Goal: Task Accomplishment & Management: Use online tool/utility

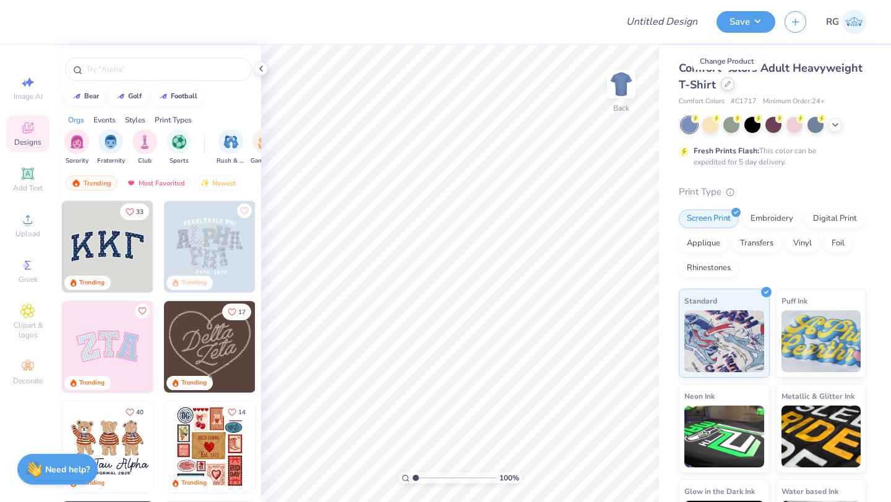
click at [726, 87] on icon at bounding box center [728, 84] width 6 height 6
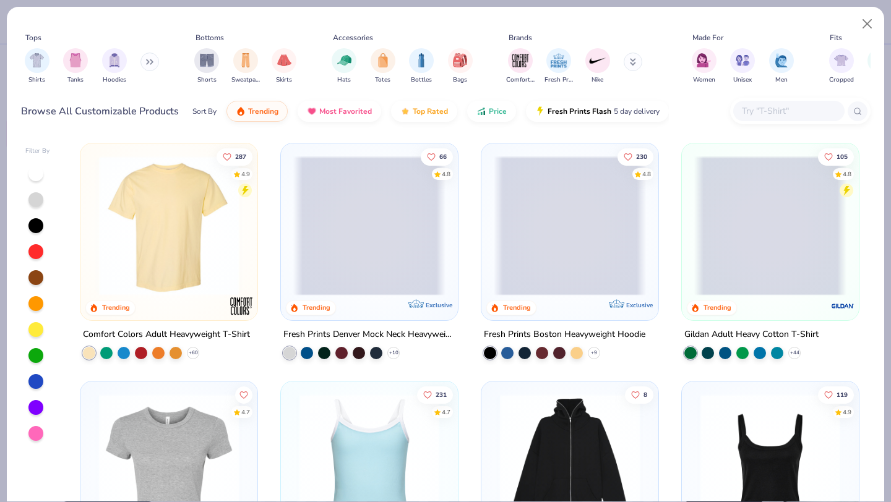
click at [805, 114] on input "text" at bounding box center [788, 111] width 95 height 14
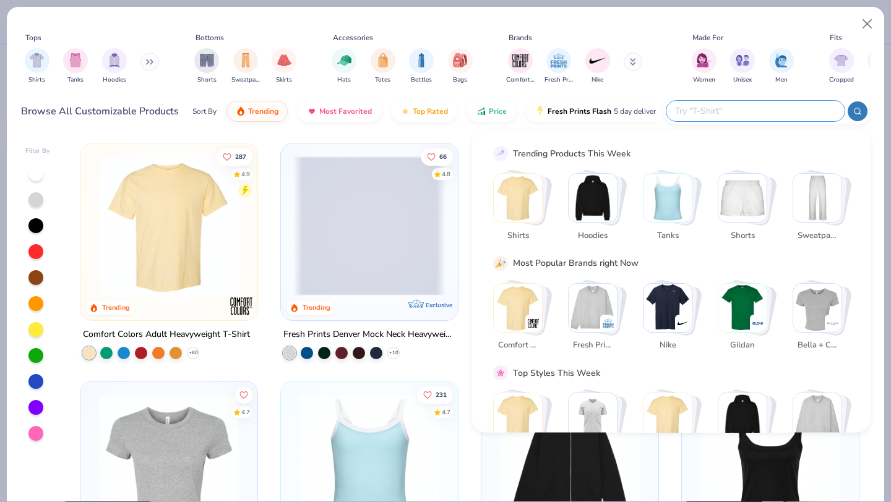
paste input "974MP"
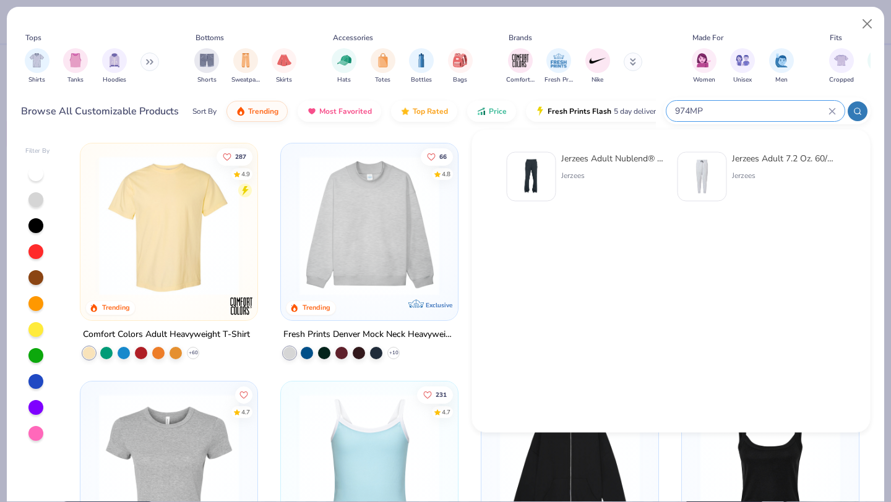
type input "974MP"
click at [602, 151] on div "Jerzees Adult Nublend® Open-Bottom Fleece Sweatpants Jerzees Jerzees Adult 7.2 …" at bounding box center [671, 178] width 356 height 65
click at [569, 168] on div "Jerzees Adult Nublend® Open-Bottom Fleece Sweatpants Jerzees" at bounding box center [613, 176] width 104 height 49
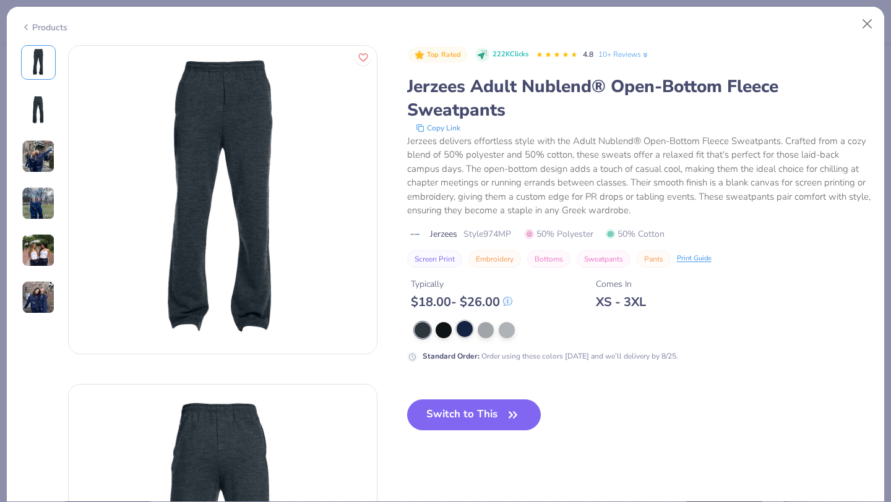
click at [462, 333] on div at bounding box center [465, 329] width 16 height 16
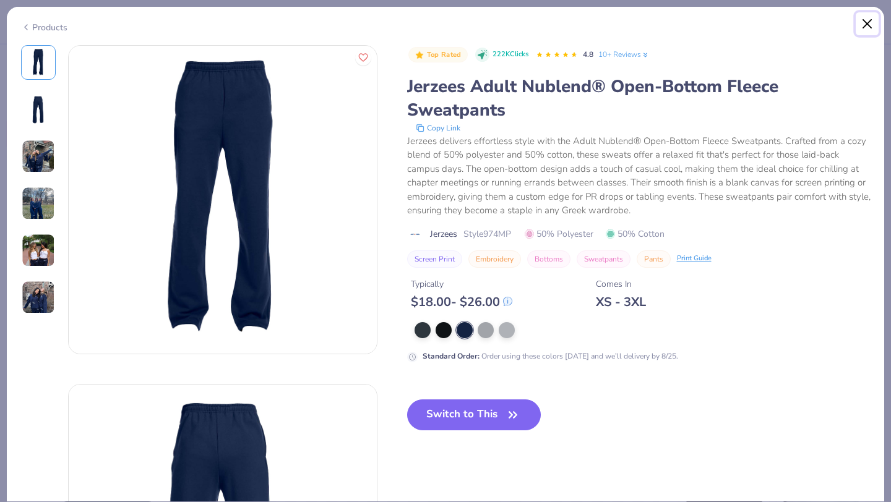
click at [866, 23] on button "Close" at bounding box center [868, 24] width 24 height 24
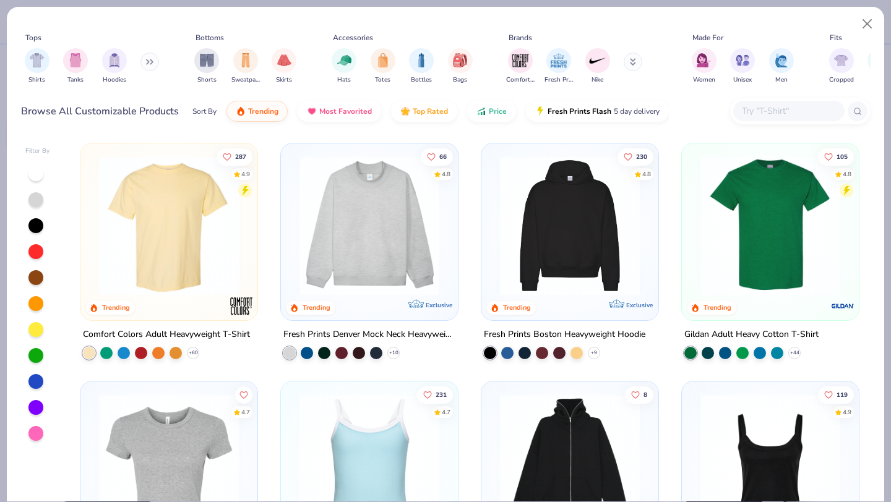
click at [765, 111] on input "text" at bounding box center [788, 111] width 95 height 14
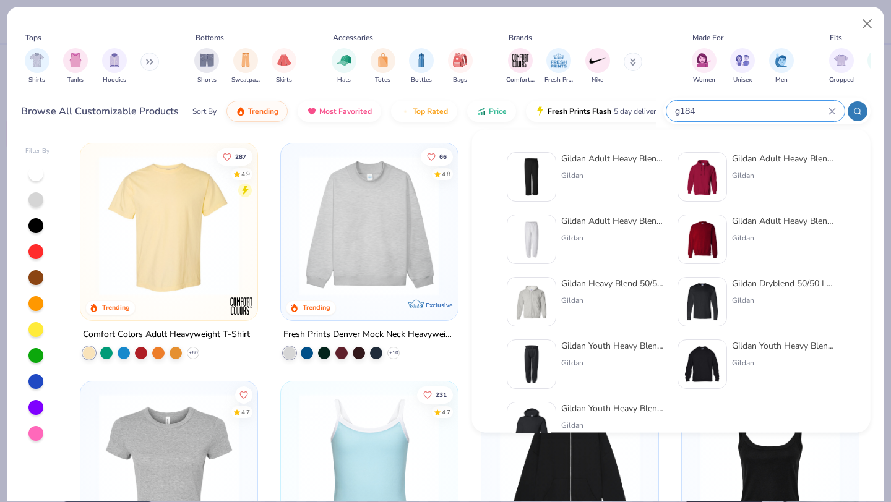
type input "g184"
click at [583, 165] on div "Gildan Adult Heavy Blend™ Adult 50/50 Open-Bottom Sweatpant Gildan" at bounding box center [613, 176] width 104 height 49
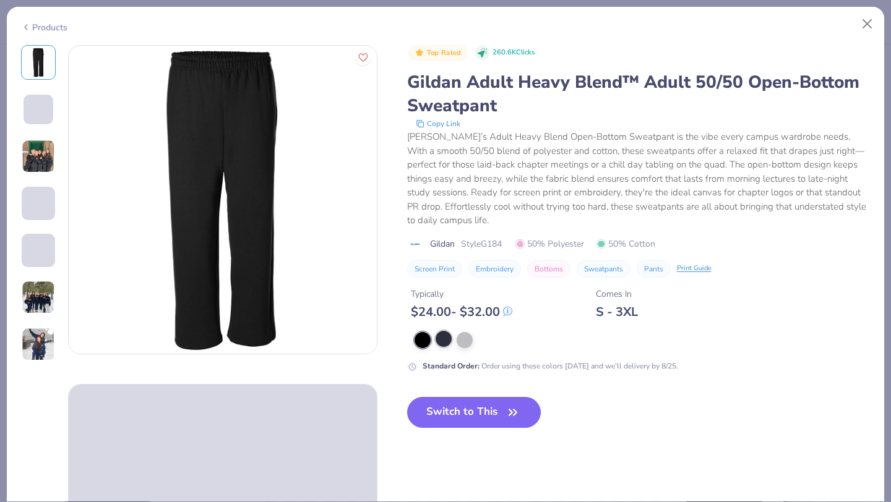
click at [441, 340] on div at bounding box center [444, 339] width 16 height 16
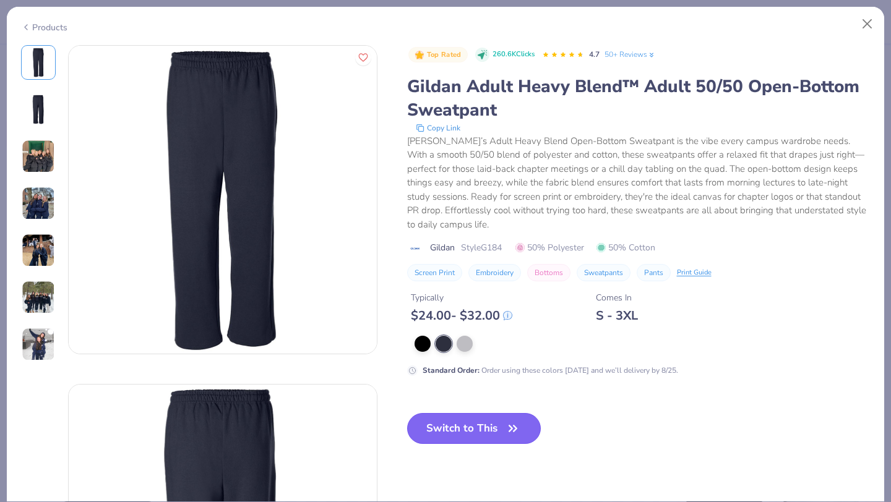
click at [456, 428] on button "Switch to This" at bounding box center [474, 428] width 134 height 31
click at [870, 22] on button "Close" at bounding box center [868, 24] width 24 height 24
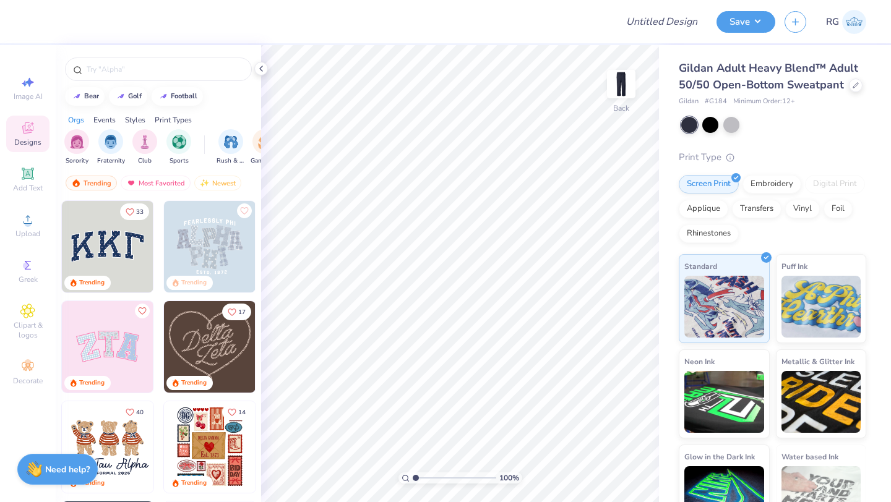
click at [864, 27] on img at bounding box center [854, 22] width 24 height 24
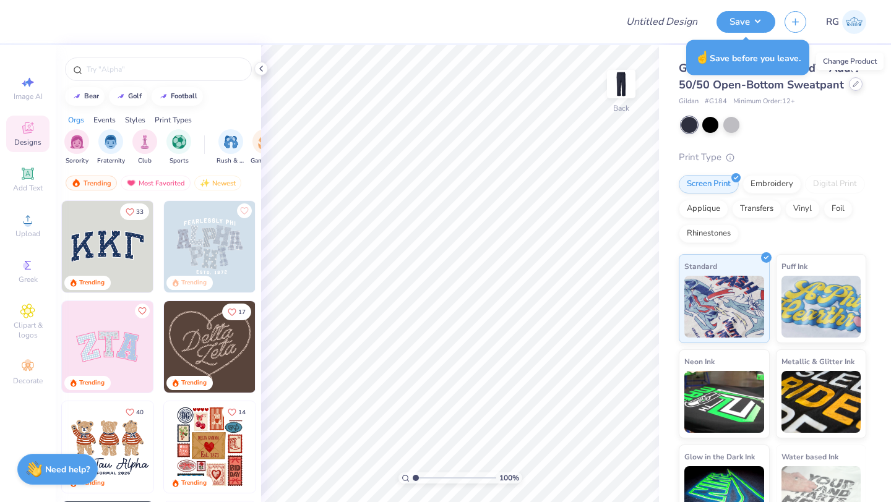
click at [853, 85] on icon at bounding box center [856, 84] width 6 height 6
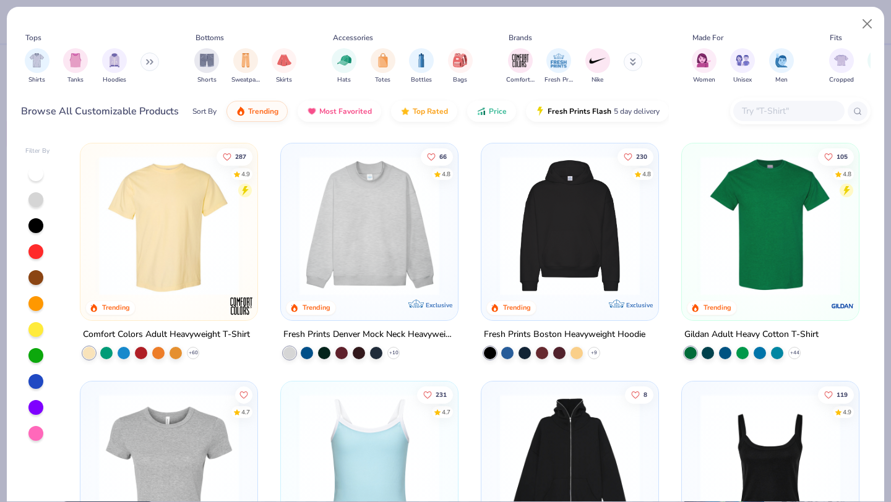
click at [762, 111] on input "text" at bounding box center [788, 111] width 95 height 14
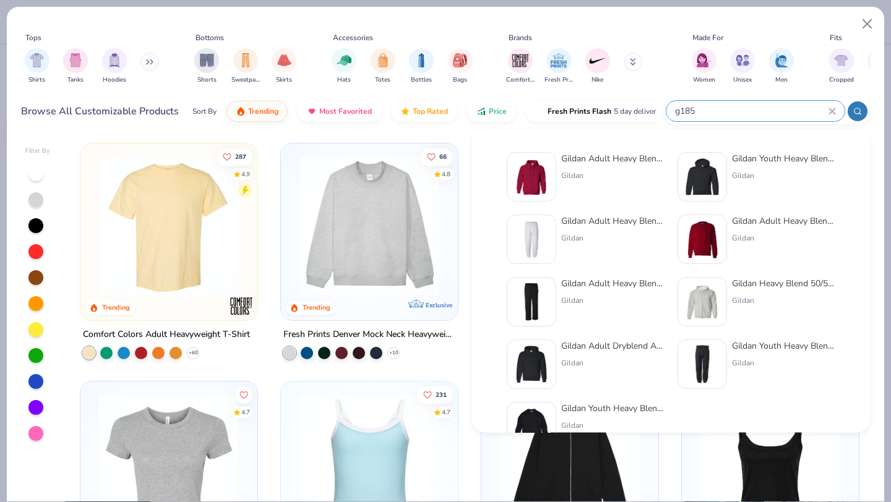
type input "g185"
click at [583, 164] on div "Gildan Adult Heavy Blend 8 Oz. 50/50 Hooded Sweatshirt" at bounding box center [613, 158] width 104 height 13
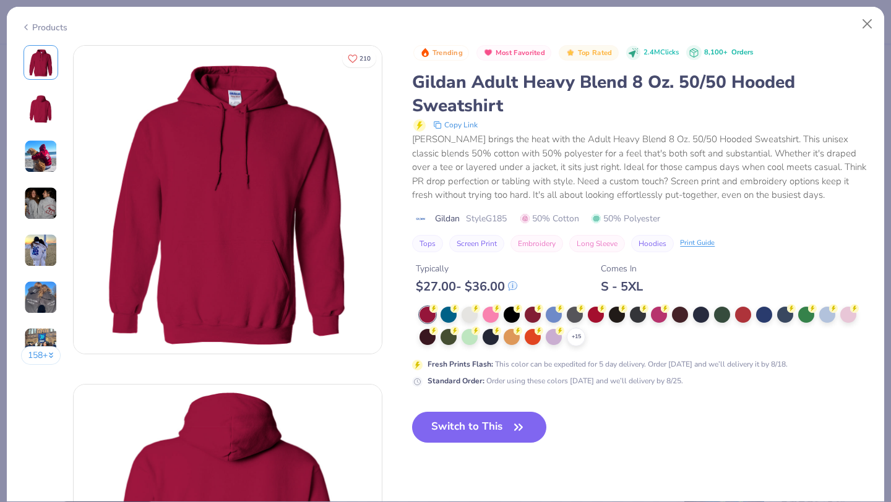
click at [0, 0] on icon at bounding box center [0, 0] width 0 height 0
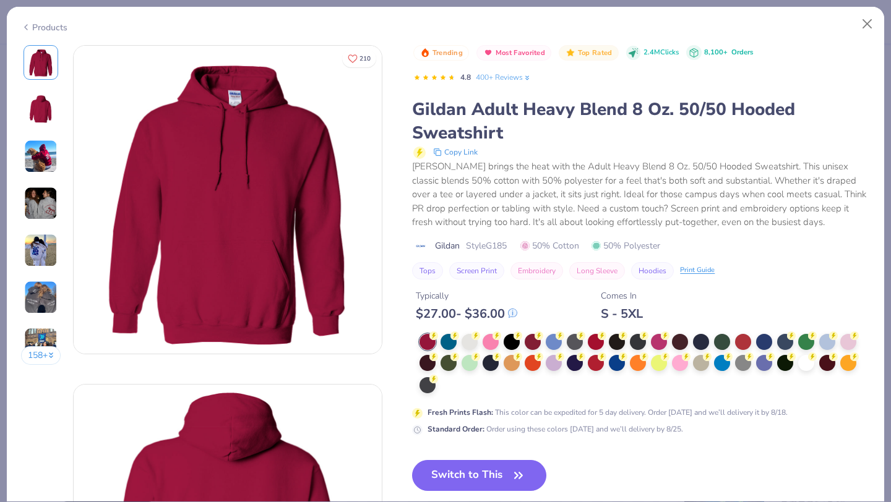
click at [453, 478] on button "Switch to This" at bounding box center [479, 475] width 134 height 31
click at [476, 478] on button "Switch to This" at bounding box center [479, 475] width 134 height 31
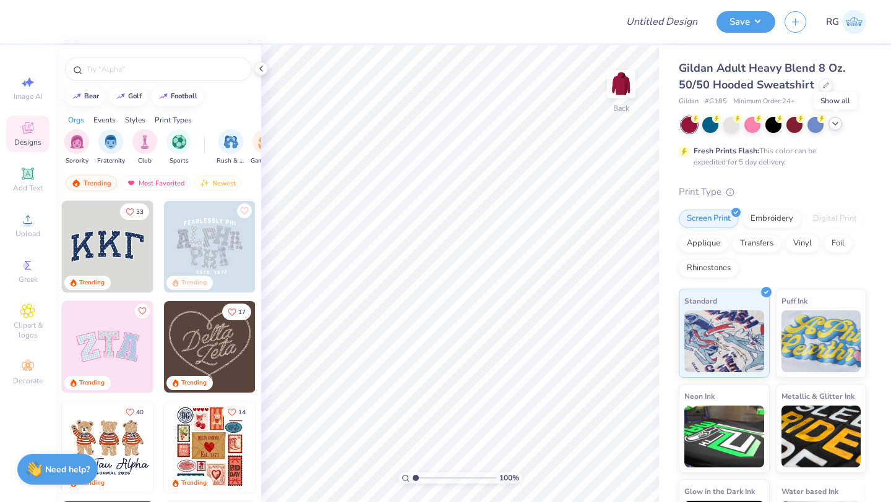
click at [838, 124] on icon at bounding box center [835, 124] width 10 height 10
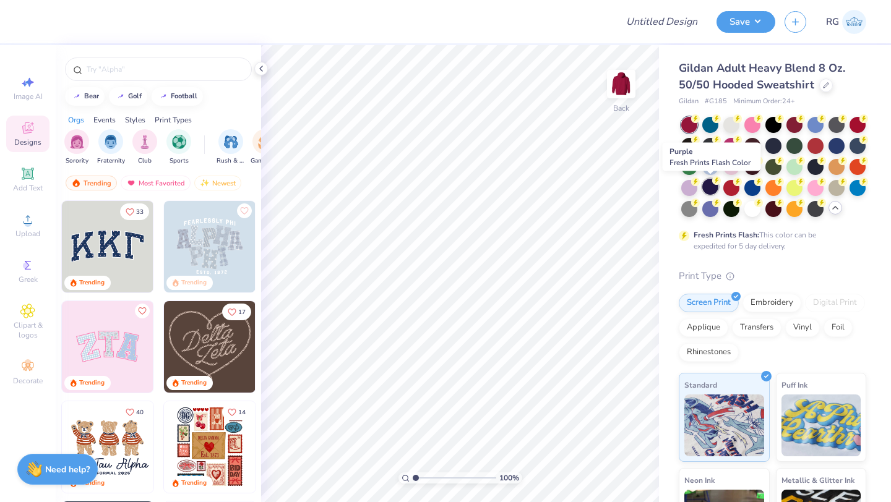
click at [707, 184] on div at bounding box center [710, 187] width 16 height 16
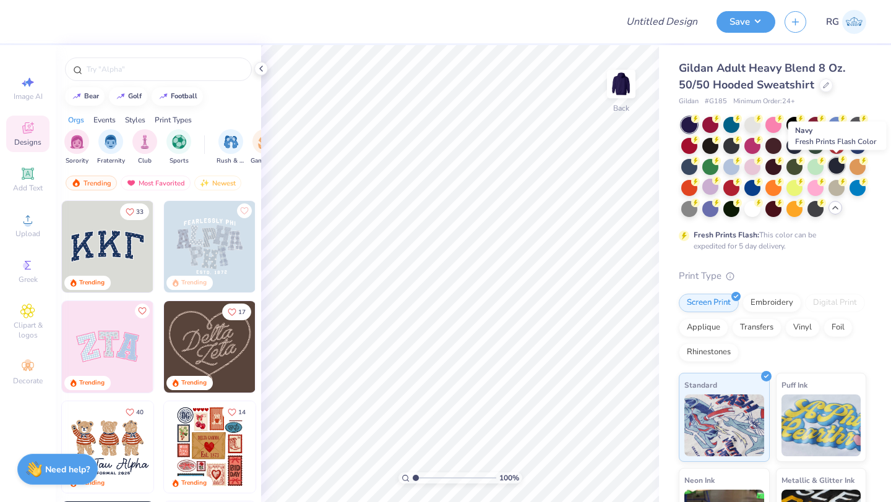
click at [832, 168] on div at bounding box center [836, 166] width 16 height 16
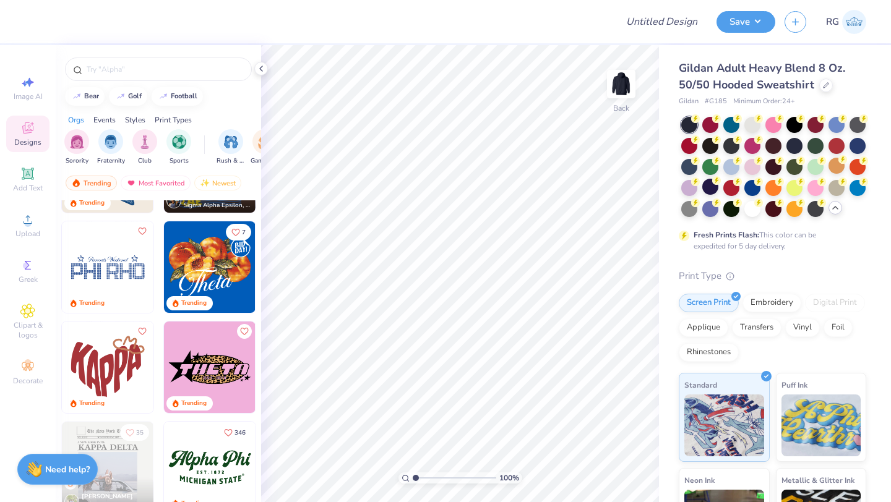
scroll to position [884, 0]
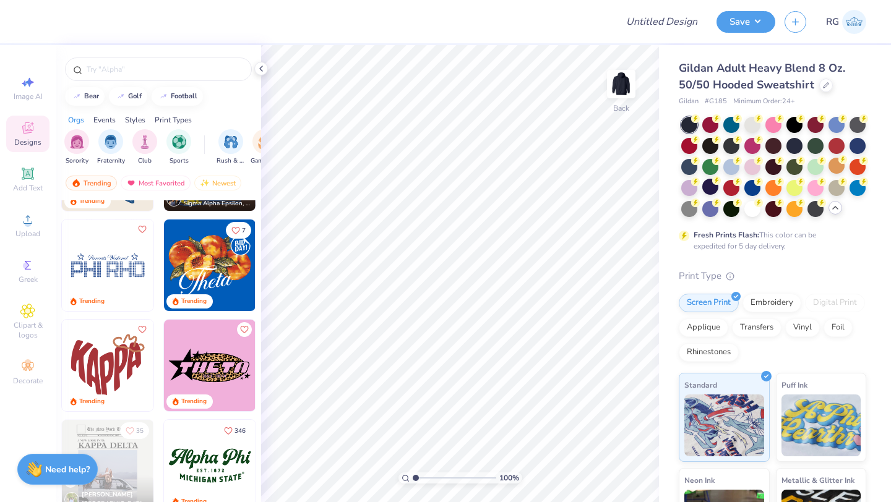
click at [220, 266] on img at bounding box center [210, 266] width 92 height 92
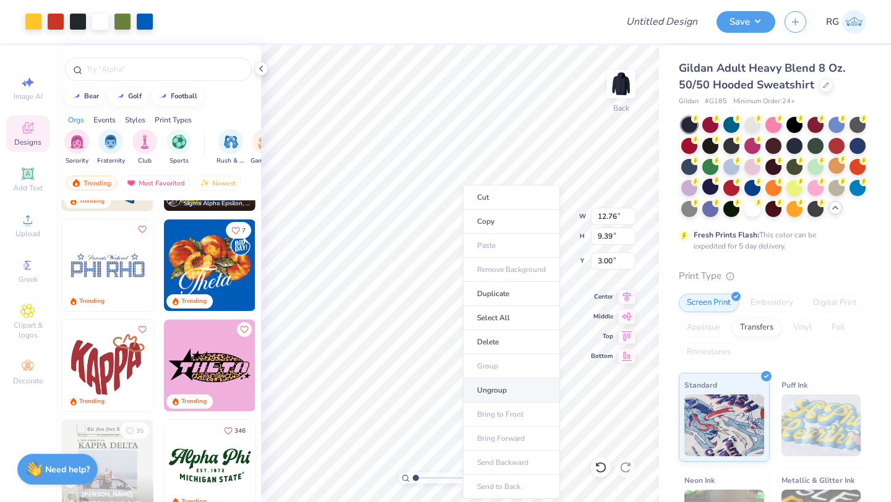
click at [510, 386] on li "Ungroup" at bounding box center [511, 391] width 97 height 24
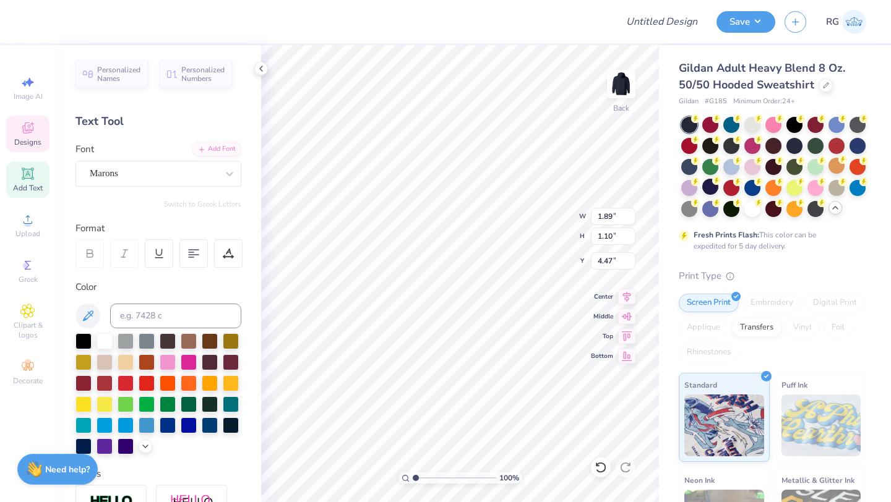
type input "2.81"
type input "3.24"
click at [25, 129] on icon at bounding box center [27, 128] width 15 height 15
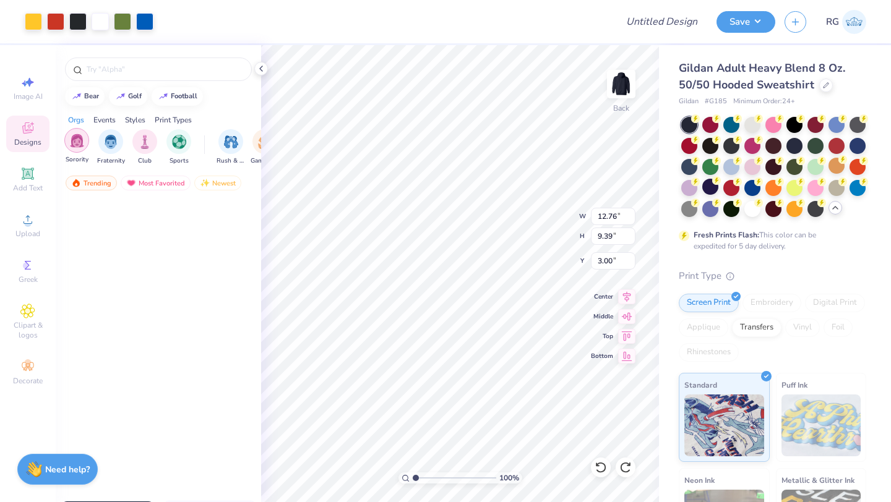
scroll to position [449, 0]
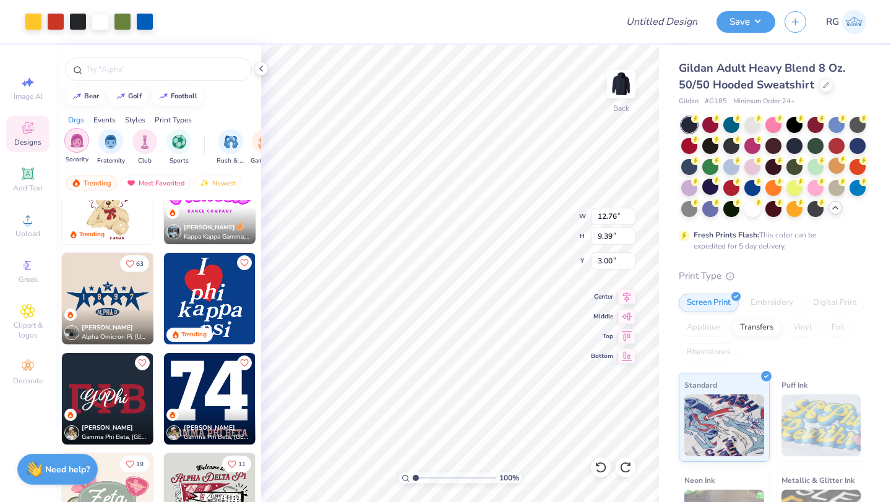
click at [74, 139] on img "filter for Sorority" at bounding box center [77, 141] width 14 height 14
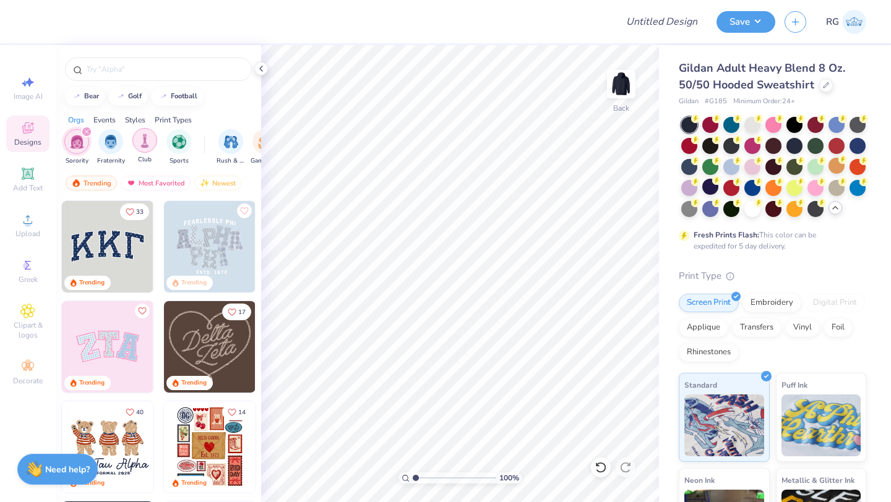
click at [144, 139] on img "filter for Club" at bounding box center [145, 141] width 14 height 14
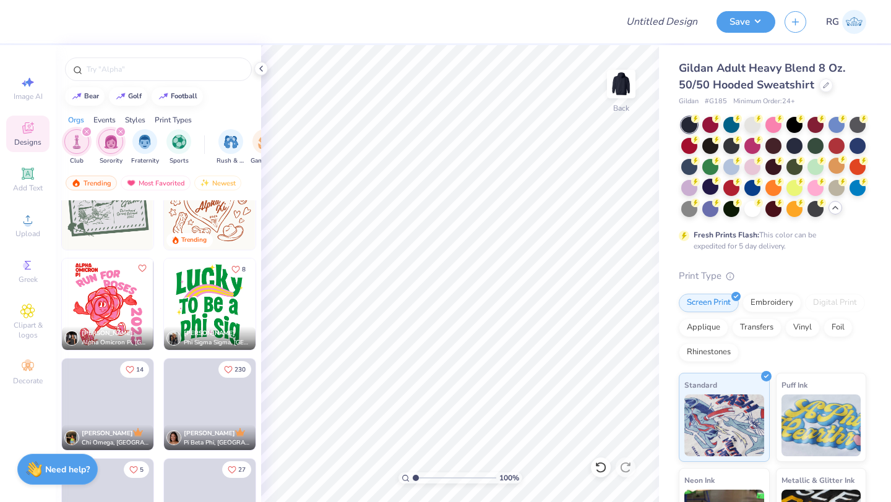
scroll to position [2680, 0]
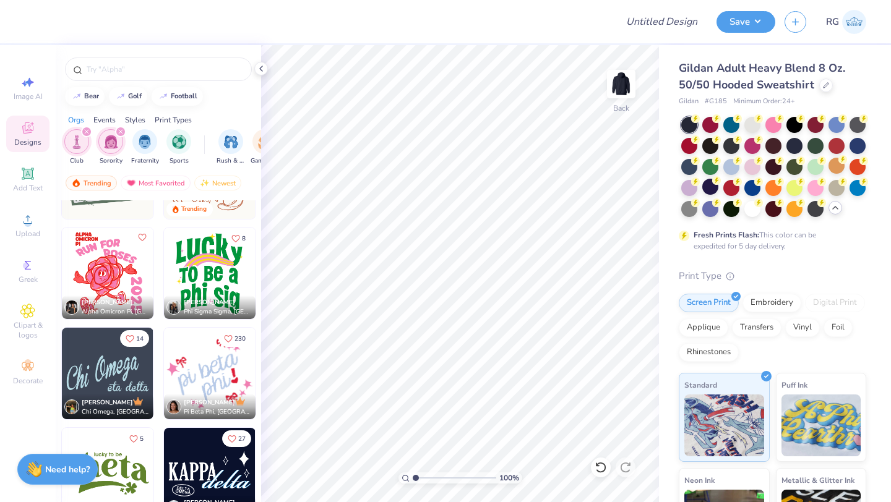
click at [225, 269] on img at bounding box center [210, 274] width 92 height 92
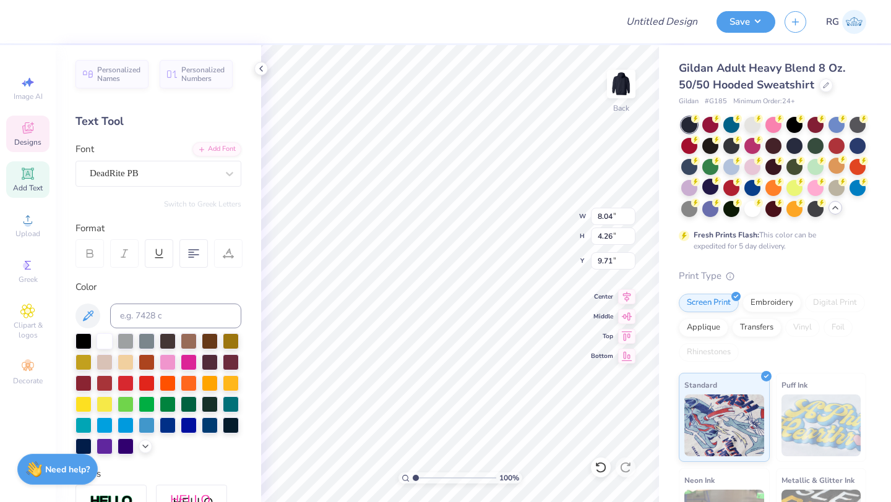
scroll to position [0, 0]
type textarea "WHS POMS"
type input "9.75"
click at [264, 69] on icon at bounding box center [261, 69] width 10 height 10
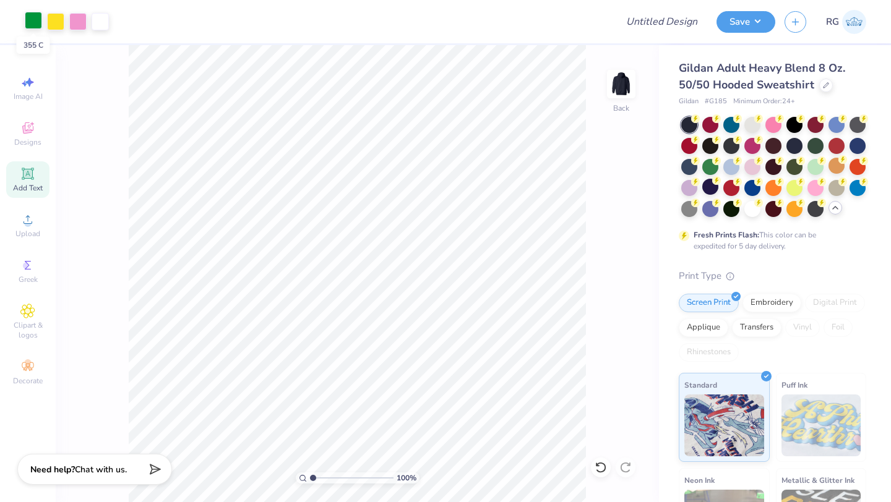
click at [32, 19] on div at bounding box center [33, 20] width 17 height 17
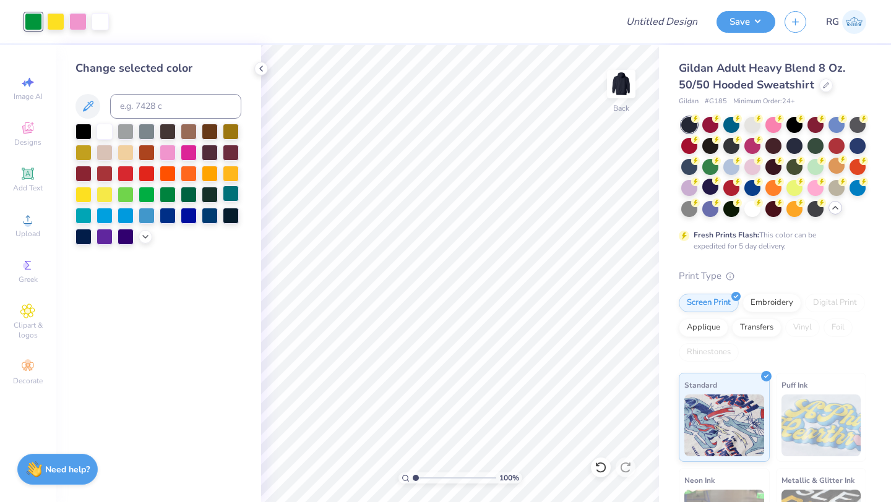
click at [234, 190] on div at bounding box center [231, 194] width 16 height 16
click at [186, 214] on div at bounding box center [189, 215] width 16 height 16
click at [188, 148] on div at bounding box center [189, 152] width 16 height 16
click at [166, 153] on div at bounding box center [168, 152] width 16 height 16
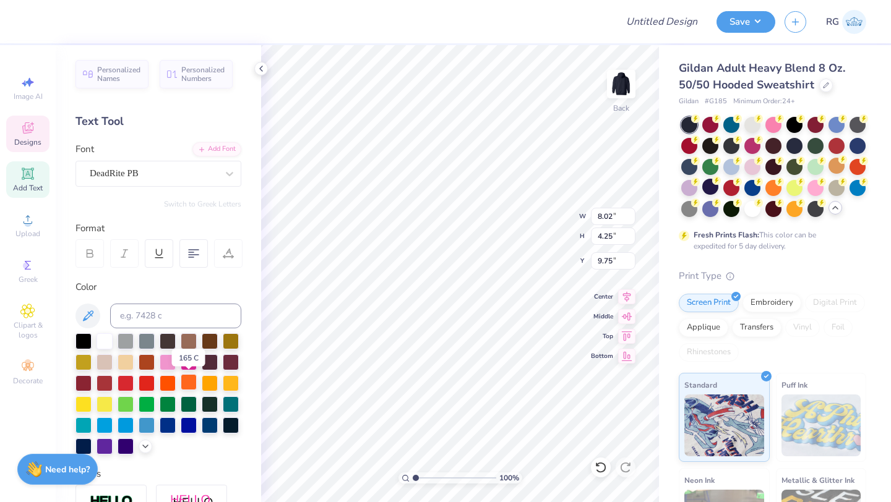
click at [190, 386] on div at bounding box center [189, 382] width 16 height 16
click at [599, 469] on icon at bounding box center [601, 468] width 12 height 12
click at [263, 66] on icon at bounding box center [261, 69] width 10 height 10
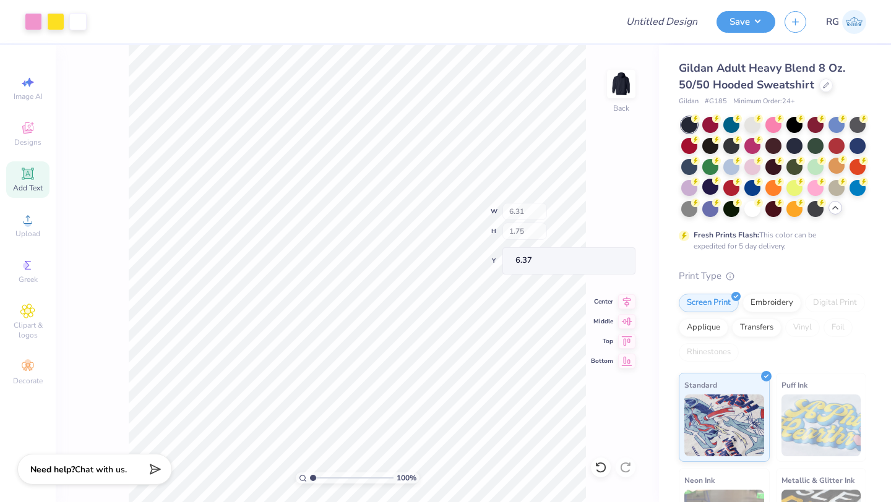
type input "6.37"
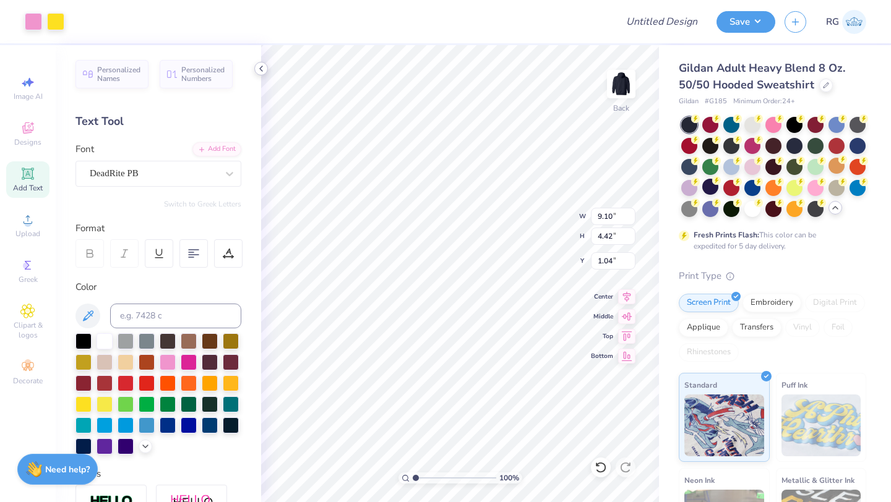
type input "1.04"
type input "6.98"
type input "2.35"
type input "5.77"
type input "7.25"
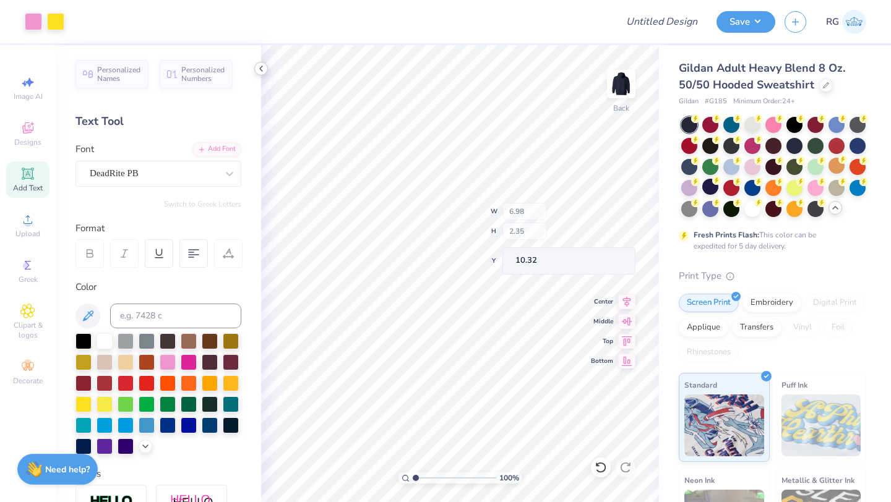
type input "10.32"
type input "5.15"
type input "8.02"
type input "4.25"
click at [602, 469] on icon at bounding box center [601, 468] width 12 height 12
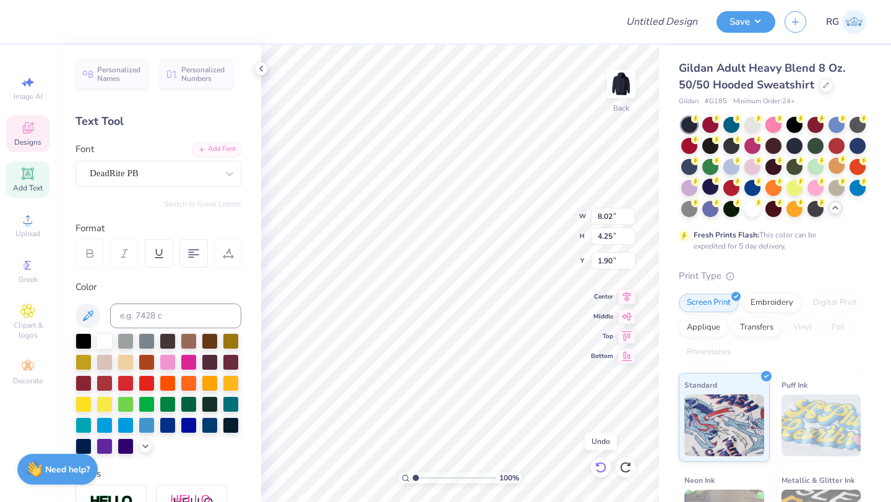
click at [602, 469] on icon at bounding box center [601, 468] width 12 height 12
type input "5.15"
click at [602, 469] on icon at bounding box center [601, 468] width 12 height 12
type input "6.11"
type input "2.97"
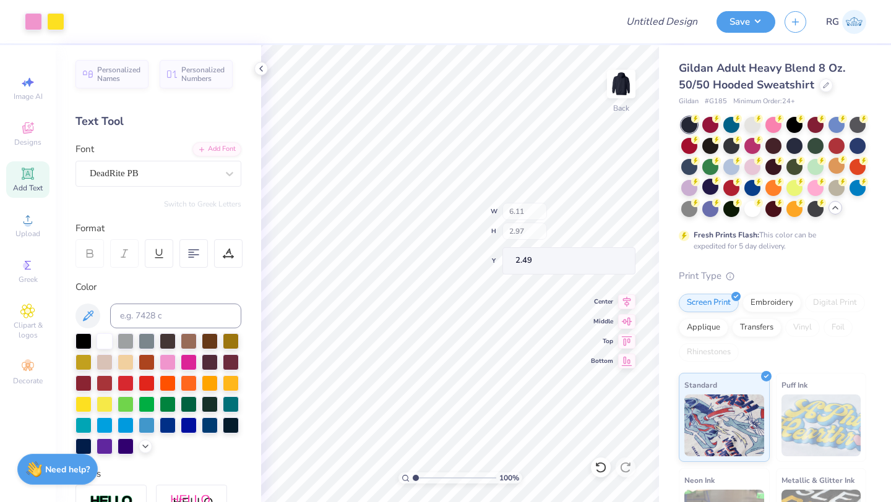
type input "10.05"
type input "4.54"
type input "9.73"
type textarea "L"
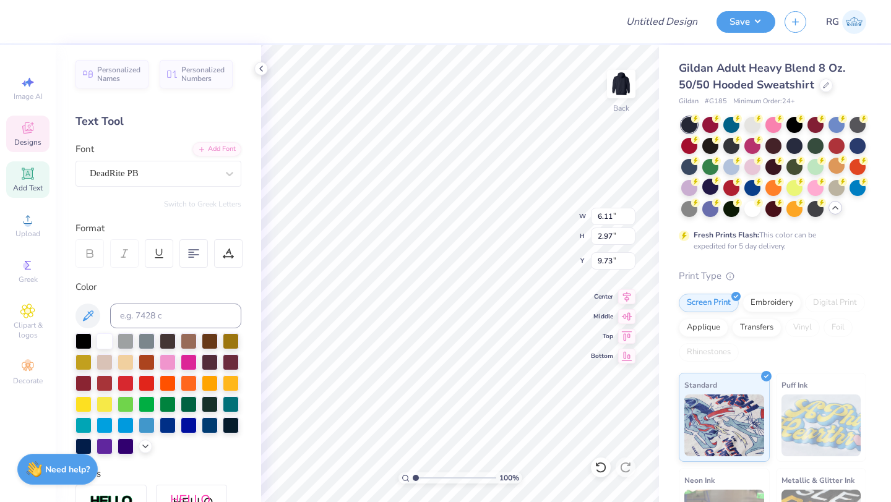
scroll to position [0, 1]
type textarea "Patriots"
type input "7.32"
type input "2.64"
type input "10.13"
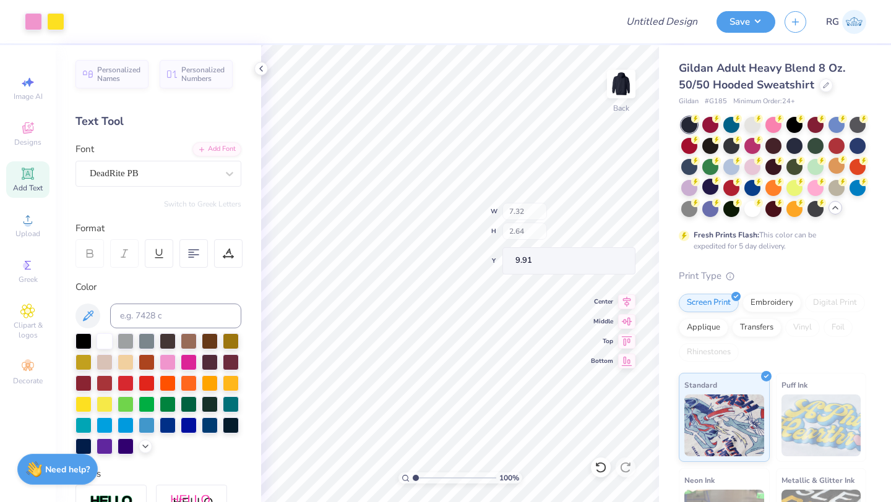
type input "9.27"
click at [260, 69] on polyline at bounding box center [261, 68] width 2 height 5
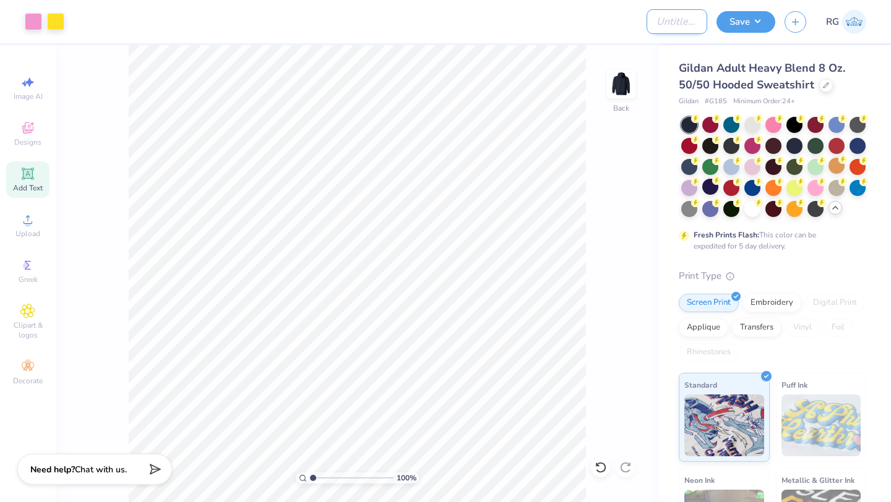
click at [684, 26] on input "Design Title" at bounding box center [677, 21] width 61 height 25
type input "S"
type input "H"
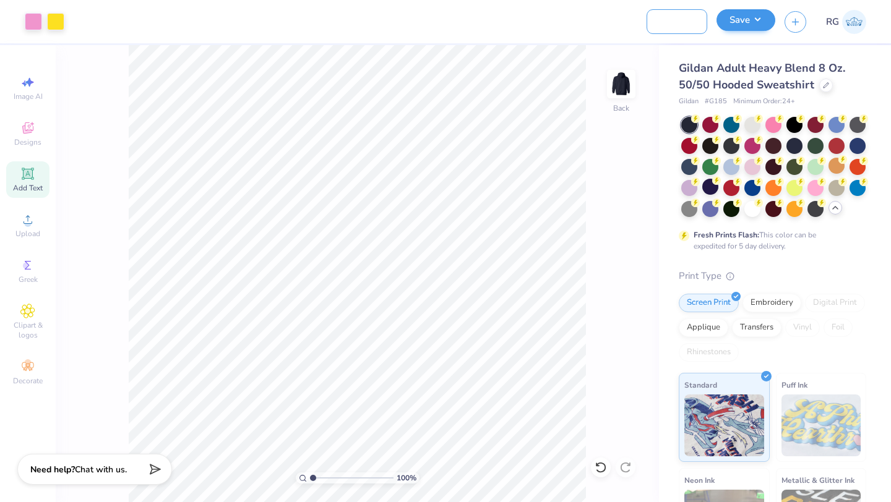
type input "Sweatsets for WHS"
click at [754, 24] on button "Save" at bounding box center [745, 20] width 59 height 22
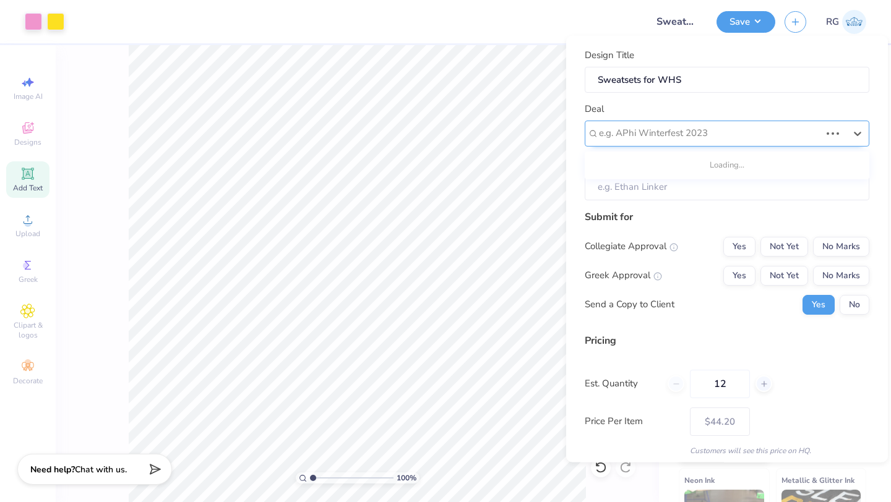
click at [690, 140] on div at bounding box center [710, 133] width 222 height 17
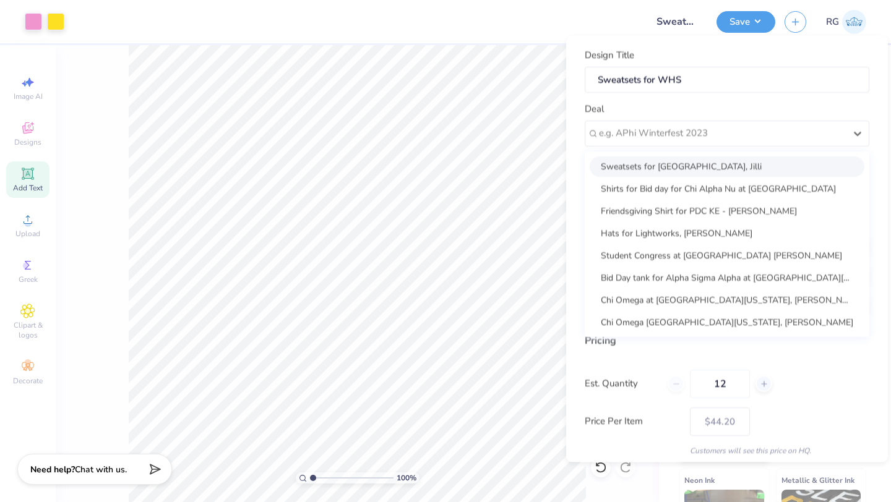
click at [684, 168] on div "Sweatsets for Wootton High School, Jilli" at bounding box center [727, 166] width 275 height 20
type input "Jilli Nalibotsky"
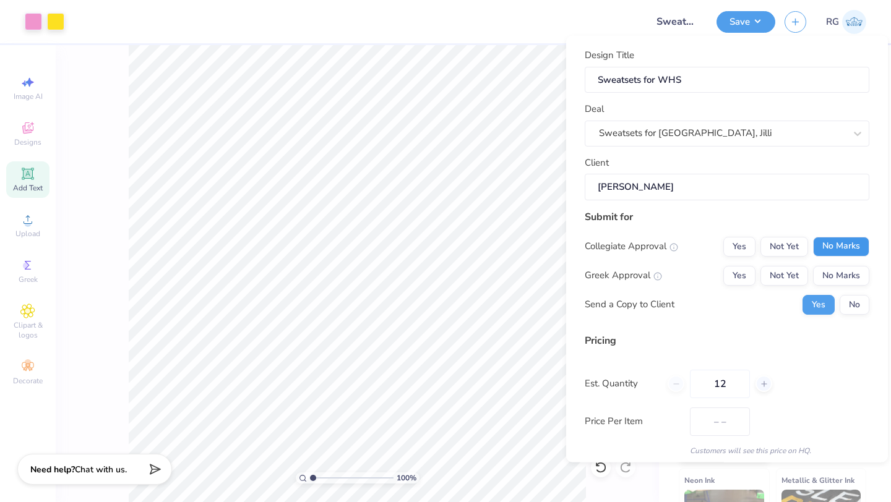
click at [843, 248] on button "No Marks" at bounding box center [841, 246] width 56 height 20
click at [844, 273] on button "No Marks" at bounding box center [841, 275] width 56 height 20
click at [854, 301] on button "No" at bounding box center [855, 305] width 30 height 20
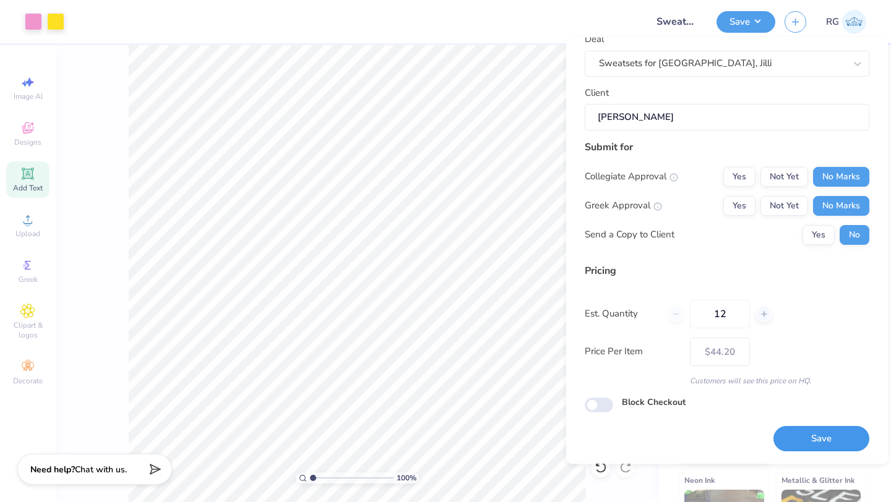
click at [825, 438] on button "Save" at bounding box center [821, 439] width 96 height 25
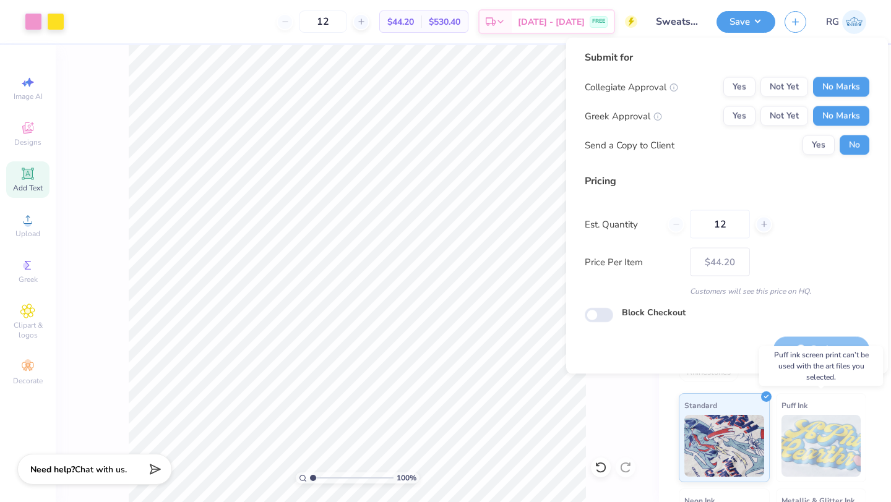
type input "– –"
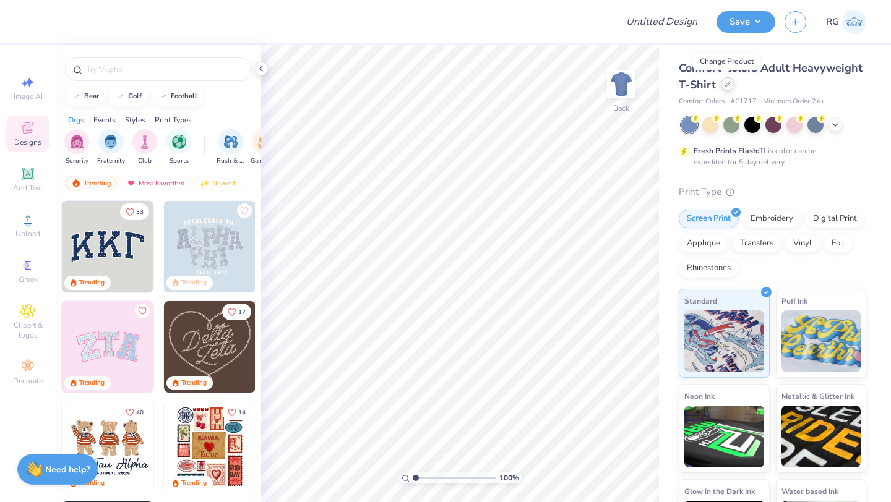
click at [728, 85] on icon at bounding box center [728, 84] width 6 height 6
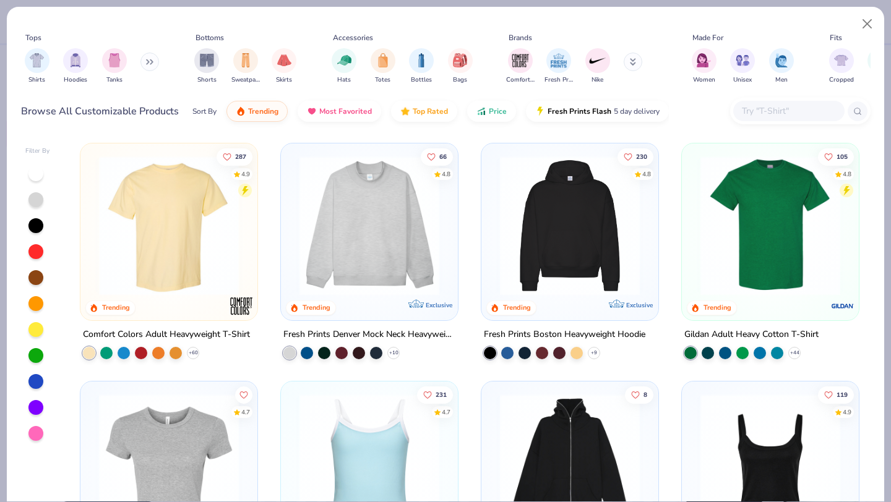
click at [767, 112] on input "text" at bounding box center [788, 111] width 95 height 14
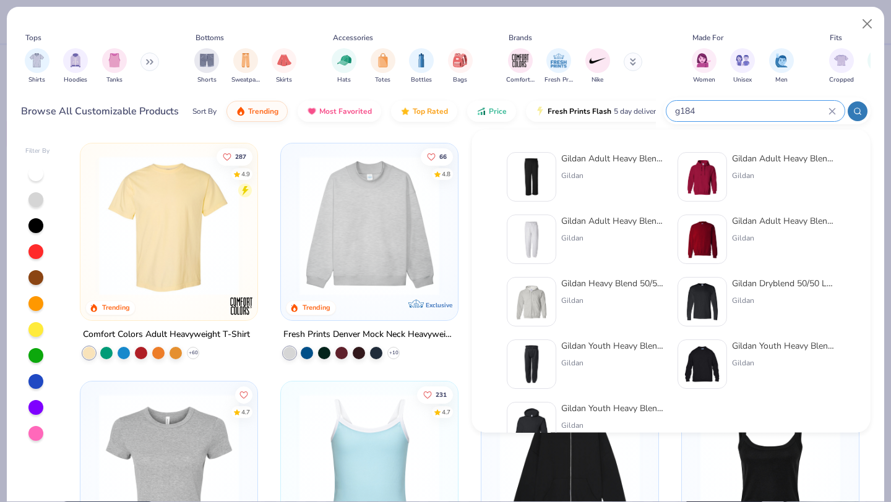
type input "g184"
click at [611, 161] on div "Gildan Adult Heavy Blend™ Adult 50/50 Open-Bottom Sweatpant" at bounding box center [613, 158] width 104 height 13
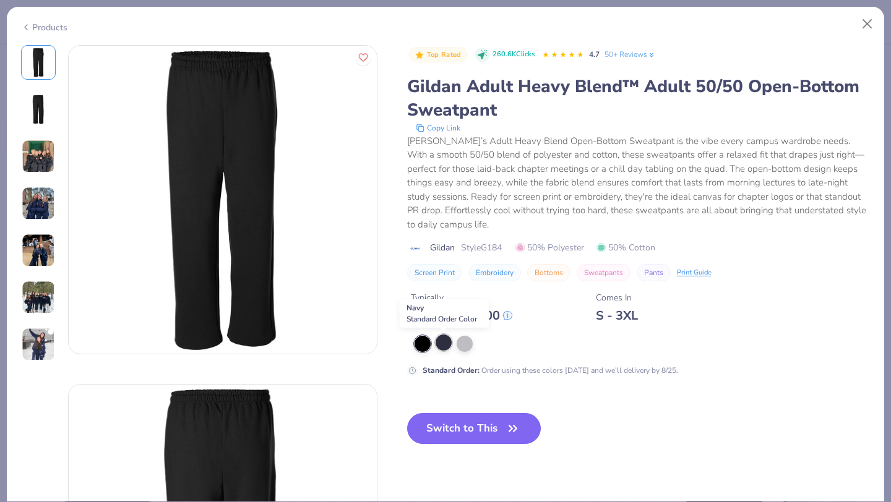
click at [443, 346] on div at bounding box center [444, 343] width 16 height 16
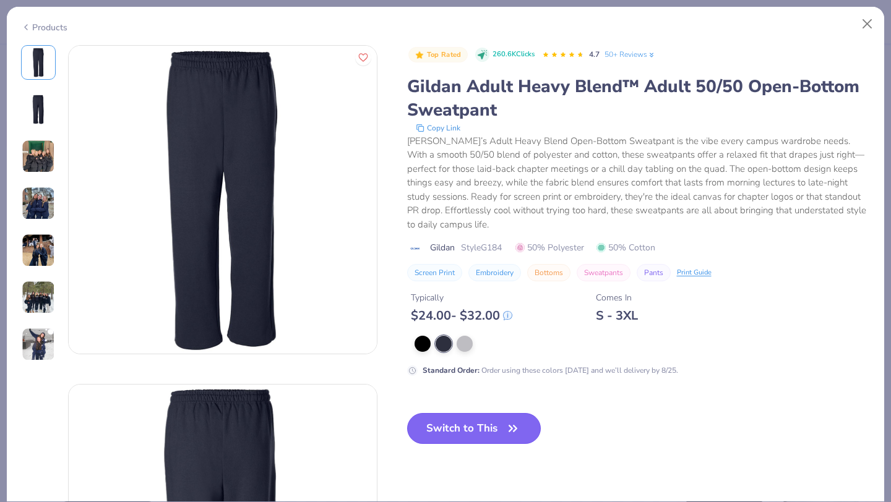
click at [448, 431] on button "Switch to This" at bounding box center [474, 428] width 134 height 31
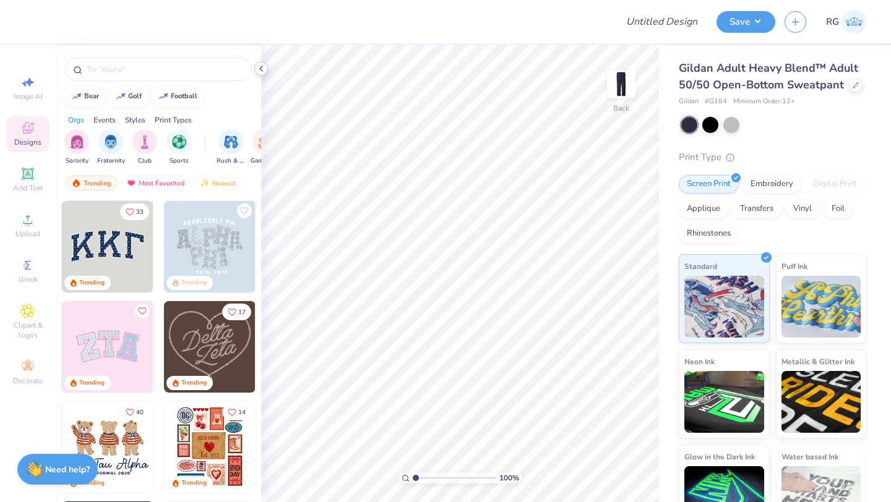
click at [262, 70] on icon at bounding box center [261, 69] width 10 height 10
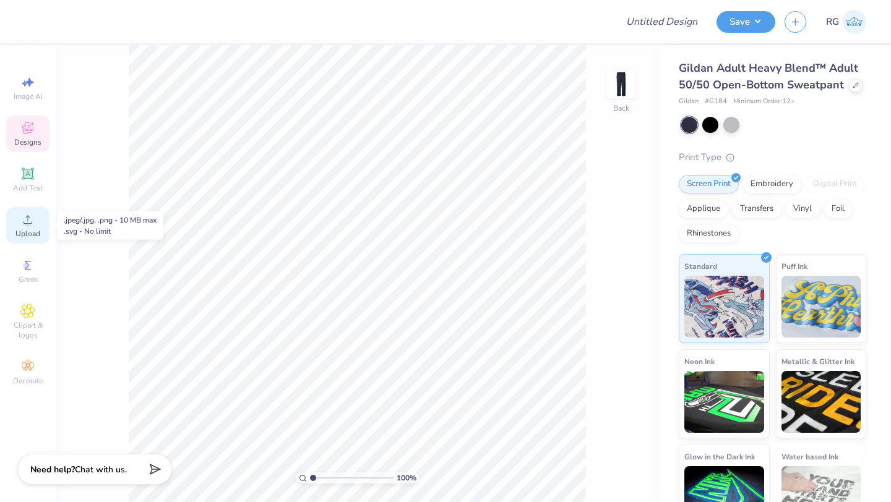
click at [26, 226] on circle at bounding box center [27, 223] width 7 height 7
click at [31, 132] on icon at bounding box center [27, 128] width 15 height 15
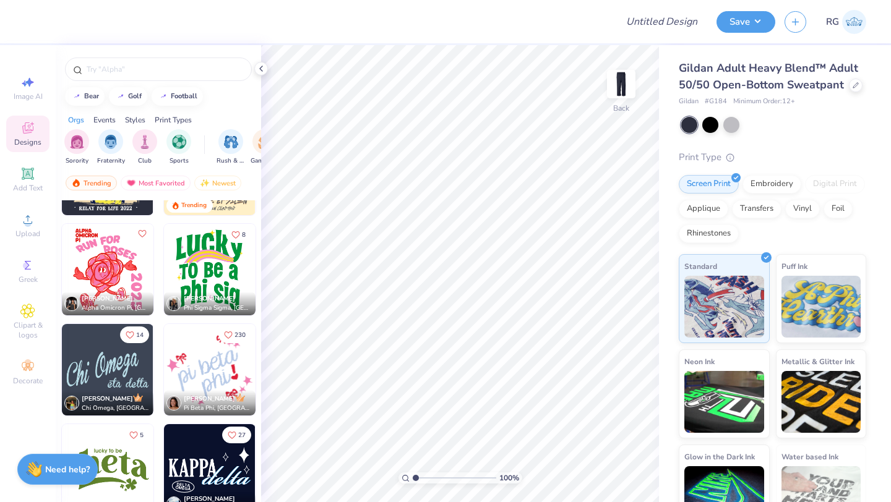
scroll to position [3680, 0]
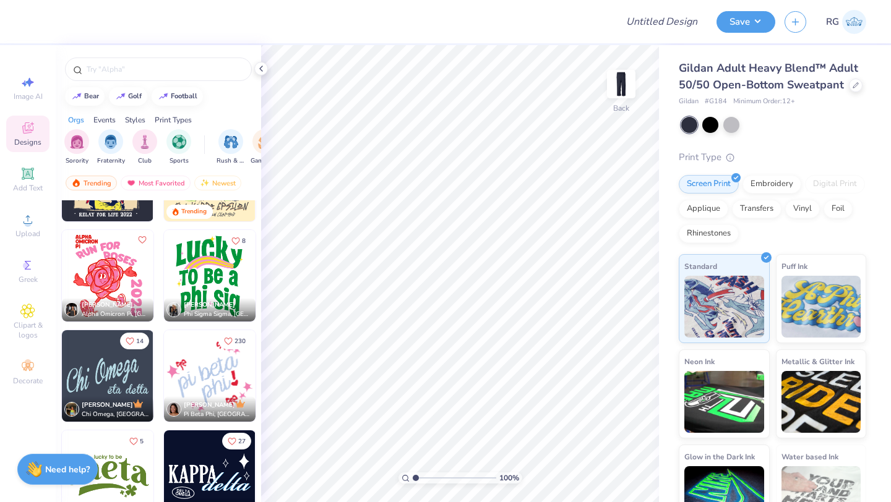
click at [225, 263] on img at bounding box center [210, 276] width 92 height 92
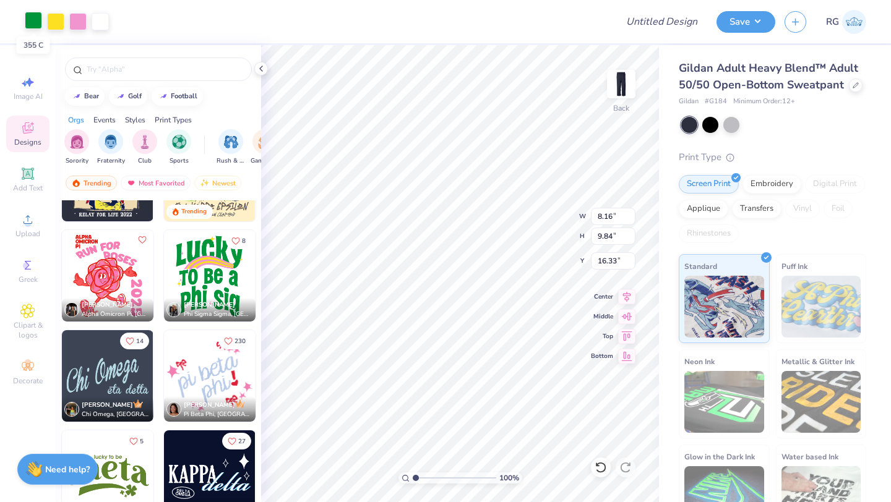
click at [32, 24] on div at bounding box center [33, 20] width 17 height 17
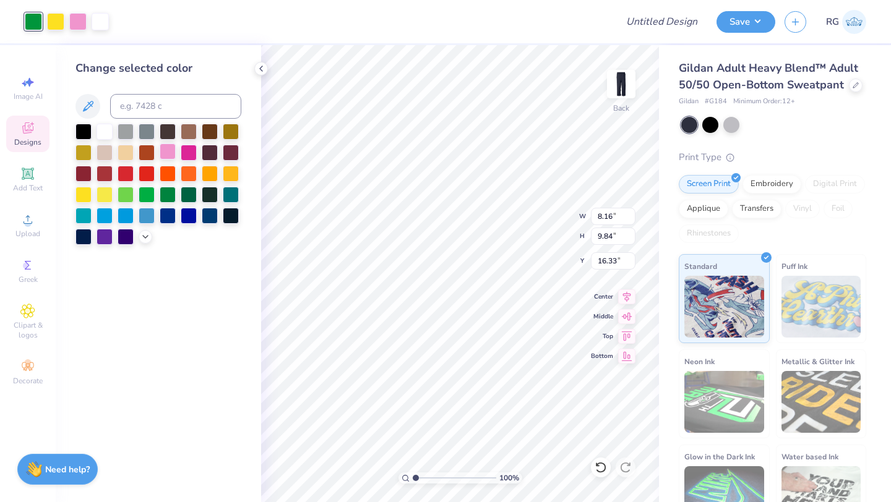
click at [170, 155] on div at bounding box center [168, 152] width 16 height 16
click at [263, 69] on icon at bounding box center [261, 69] width 10 height 10
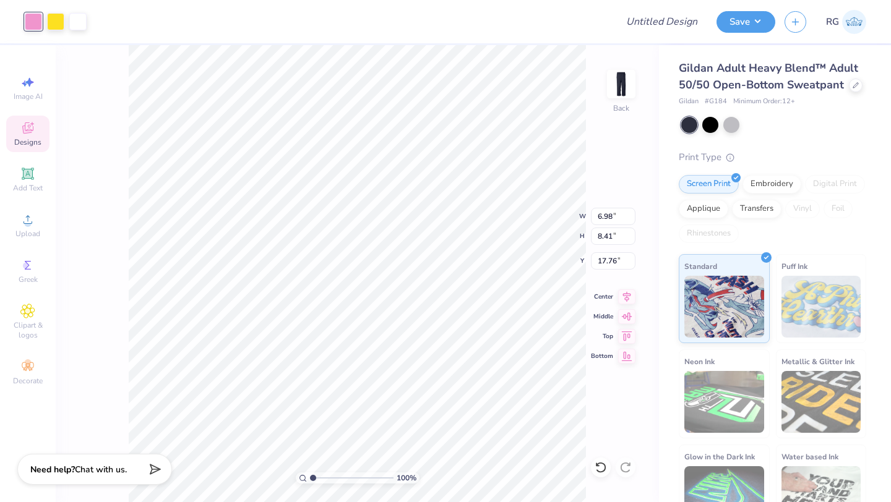
type input "6.98"
type input "8.41"
type input "9.73"
type input "6.03"
type input "7.27"
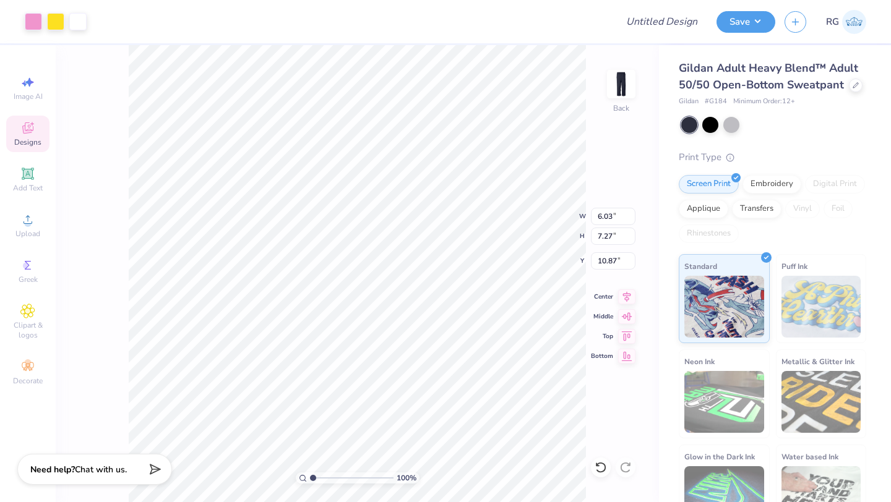
type input "10.87"
type input "3.81"
type input "17.62"
type input "15.42"
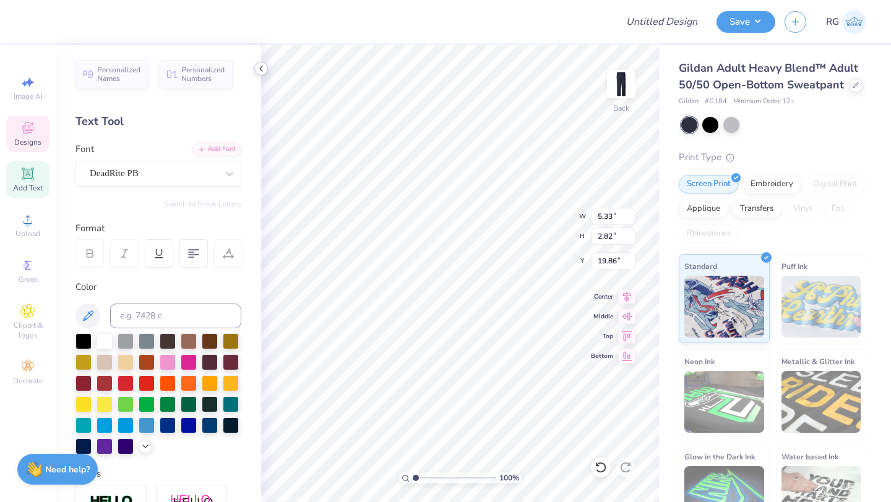
scroll to position [0, 0]
type textarea "P"
type textarea "WHS POMS"
type input "8.63"
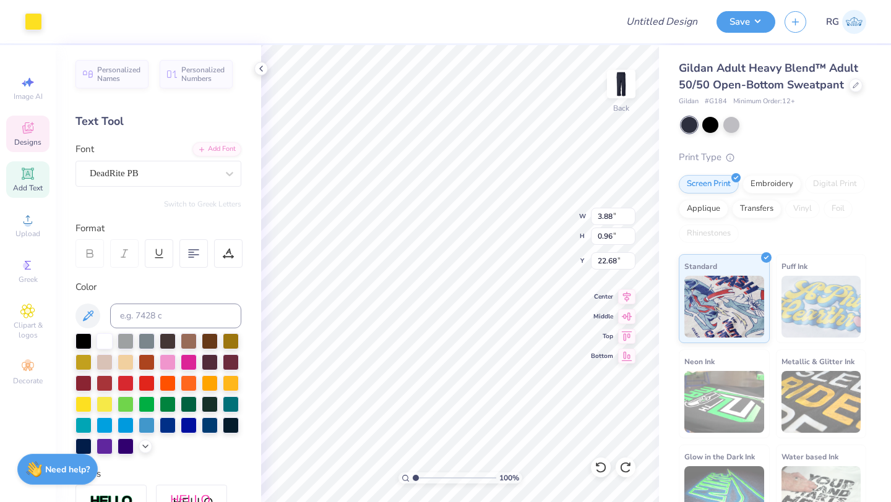
type input "17.74"
type input "21.91"
type input "16.44"
type input "15.83"
type input "8.64"
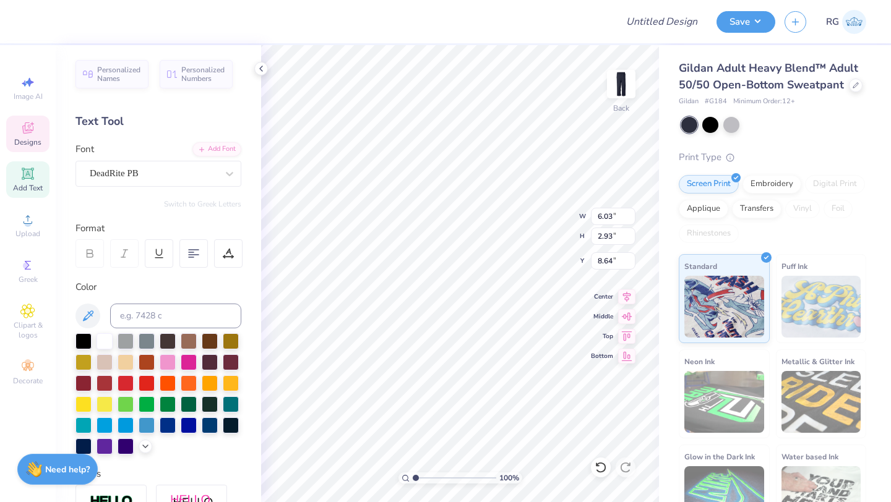
type textarea "L"
type textarea "Patriots"
type input "5.71"
type input "2.06"
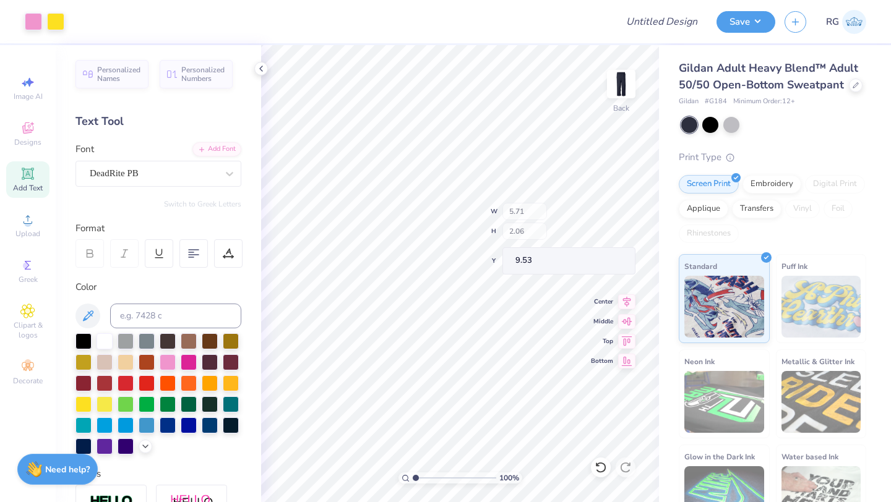
type input "9.53"
type input "20.22"
click at [559, 209] on div "100 % Back W 5.71 5.71 " H 2.06 2.06 " Y 20.22 20.22 " Center Middle Top Bottom" at bounding box center [460, 273] width 398 height 457
type input "4.62"
type input "1.66"
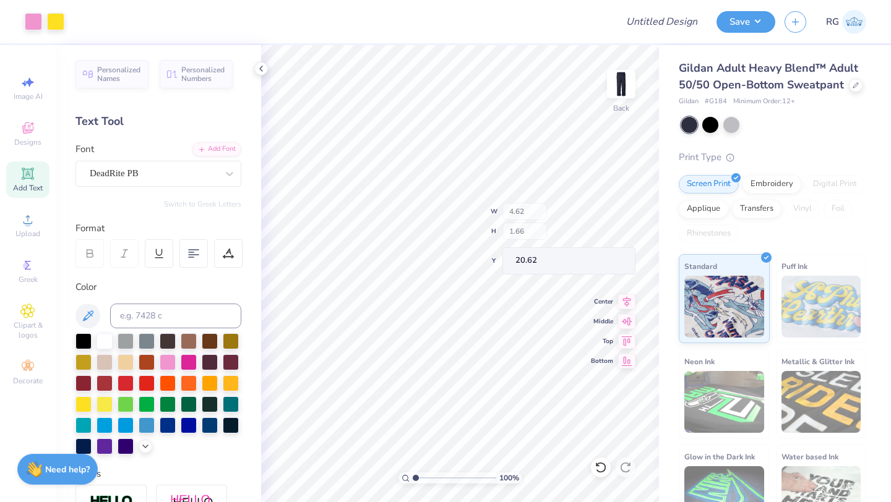
type input "20.62"
type input "20.42"
type input "4.52"
type input "2.39"
type input "17.48"
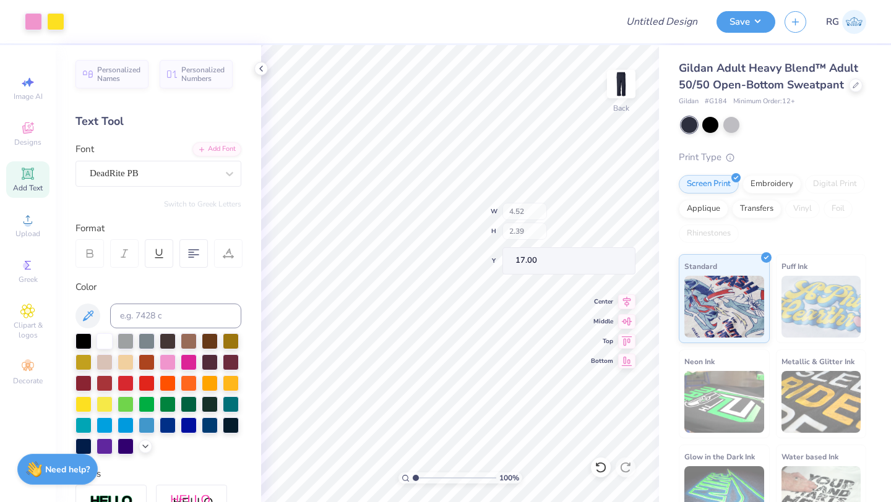
type input "17.00"
type input "3.74"
type input "1.35"
type input "20.73"
type input "20.58"
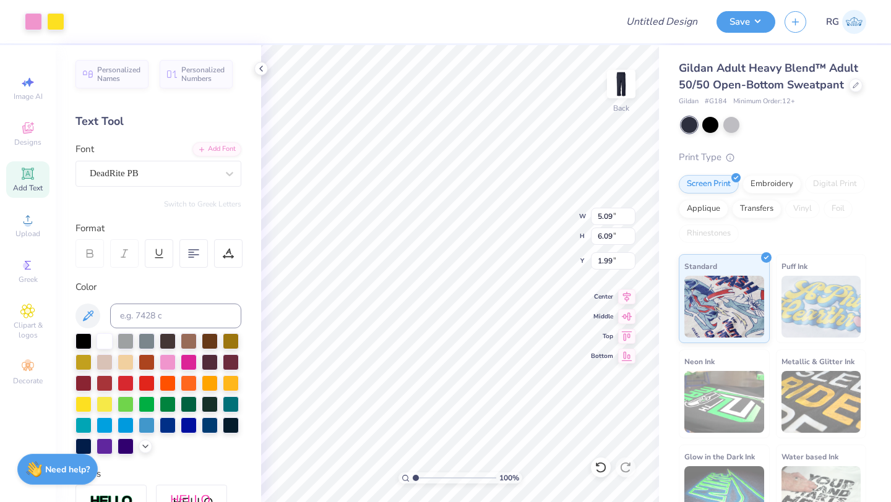
type input "2.61"
type input "7.13"
click at [261, 69] on icon at bounding box center [261, 69] width 10 height 10
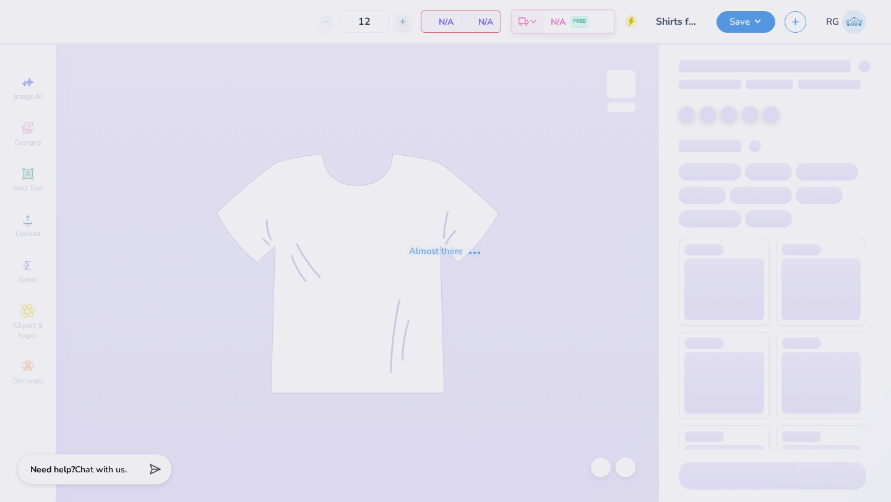
type input "Shirts for Nico, Pre Nursing School"
type input "20"
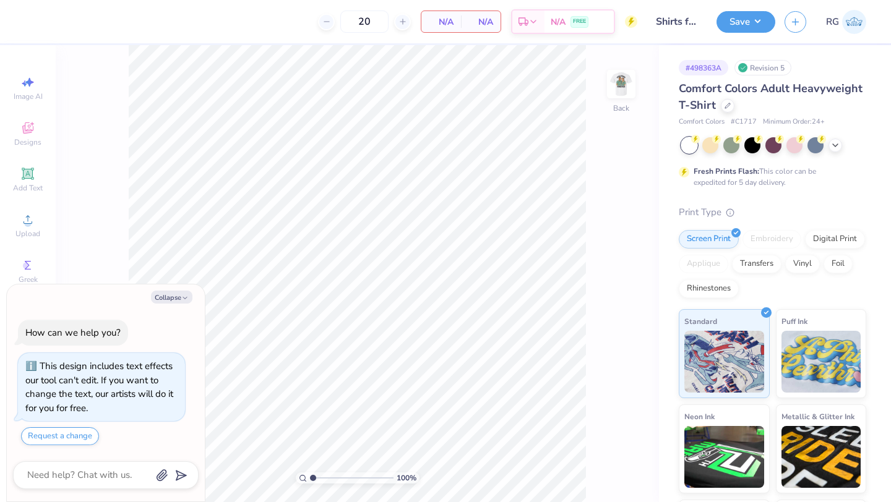
type textarea "x"
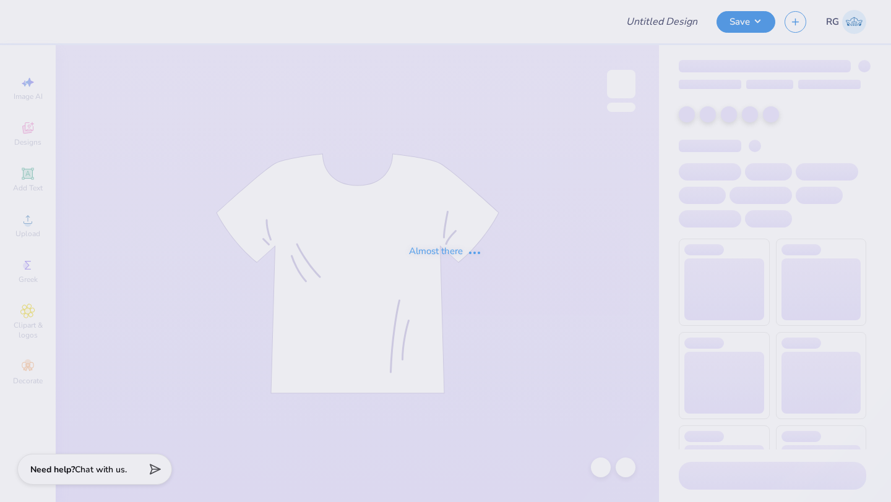
type input "Shirts for Nico, Pre Nursing School"
type input "20"
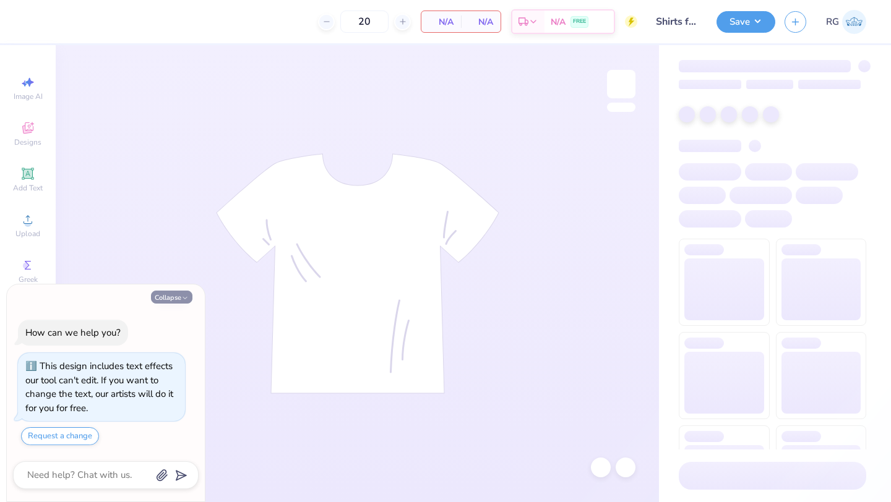
click at [161, 296] on button "Collapse" at bounding box center [171, 297] width 41 height 13
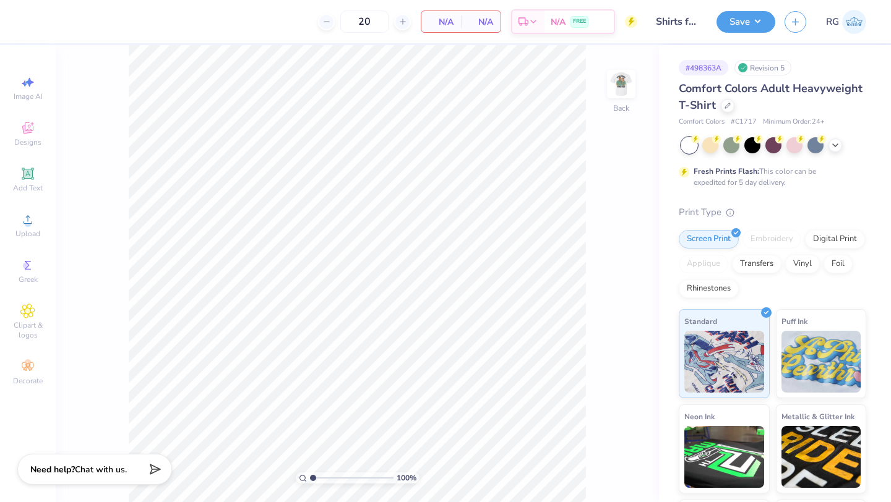
type textarea "x"
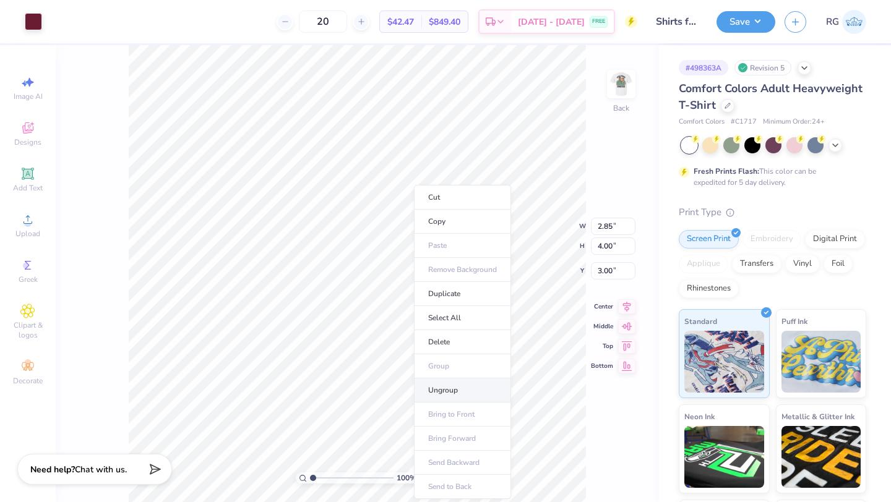
click at [463, 393] on li "Ungroup" at bounding box center [462, 391] width 97 height 24
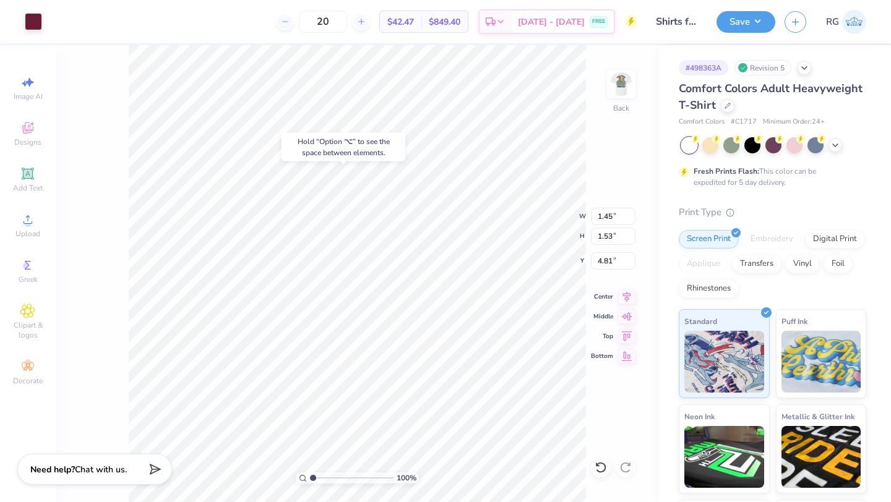
type input "3.00"
type input "4.81"
type input "2.46"
type input "2.02"
type input "4.38"
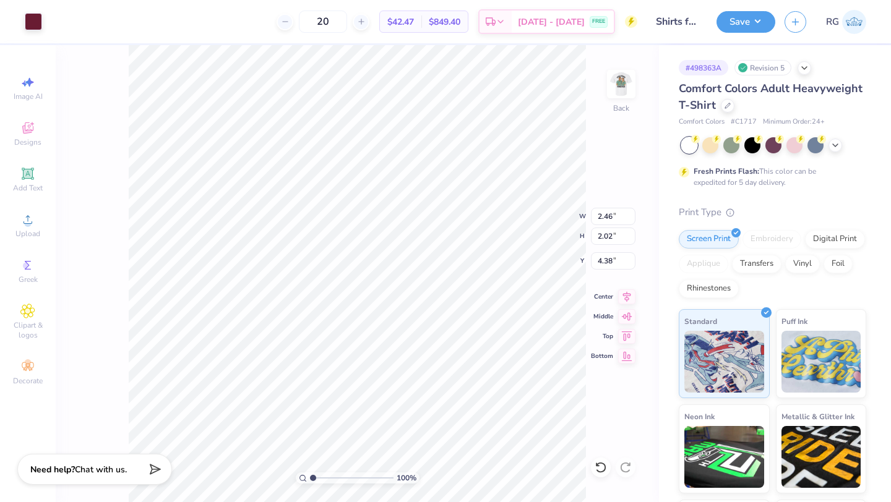
type input "2.79"
type input "2.29"
click at [747, 23] on button "Save" at bounding box center [745, 20] width 59 height 22
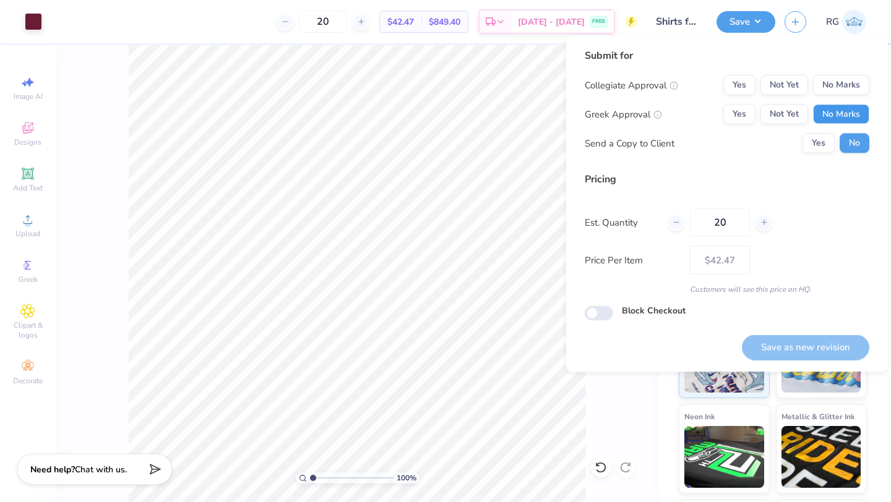
click at [841, 121] on button "No Marks" at bounding box center [841, 115] width 56 height 20
click at [791, 83] on button "Not Yet" at bounding box center [784, 85] width 48 height 20
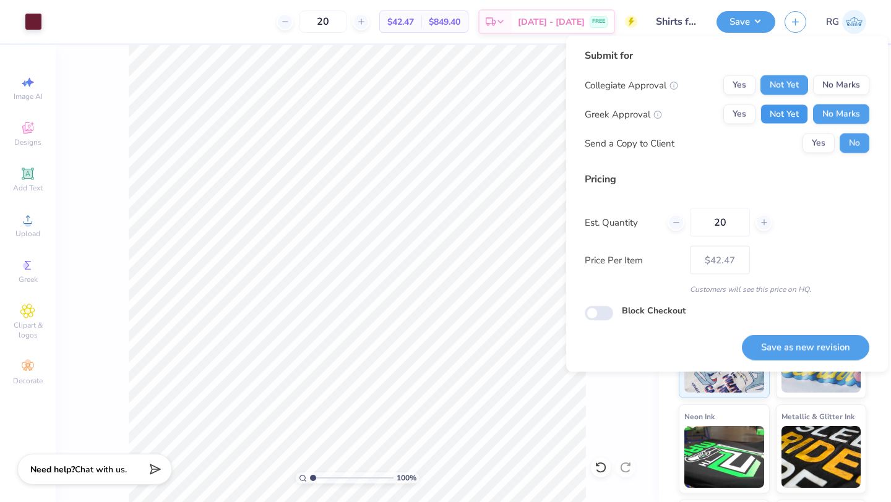
click at [791, 109] on button "Not Yet" at bounding box center [784, 115] width 48 height 20
click at [845, 114] on button "No Marks" at bounding box center [841, 115] width 56 height 20
click at [804, 349] on button "Save as new revision" at bounding box center [805, 347] width 127 height 25
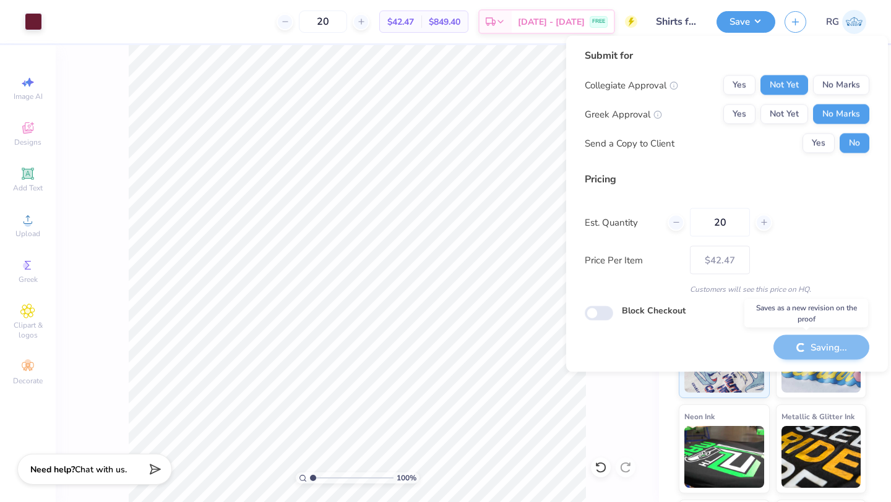
type input "– –"
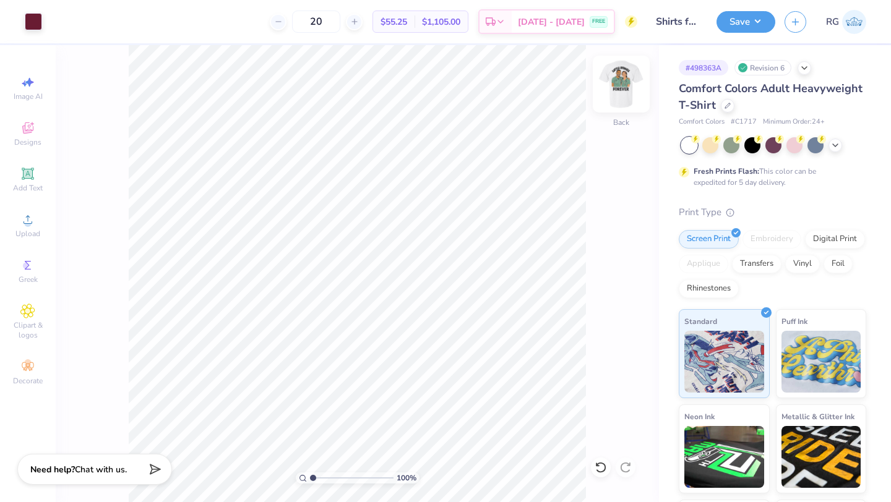
click at [625, 83] on img at bounding box center [620, 83] width 49 height 49
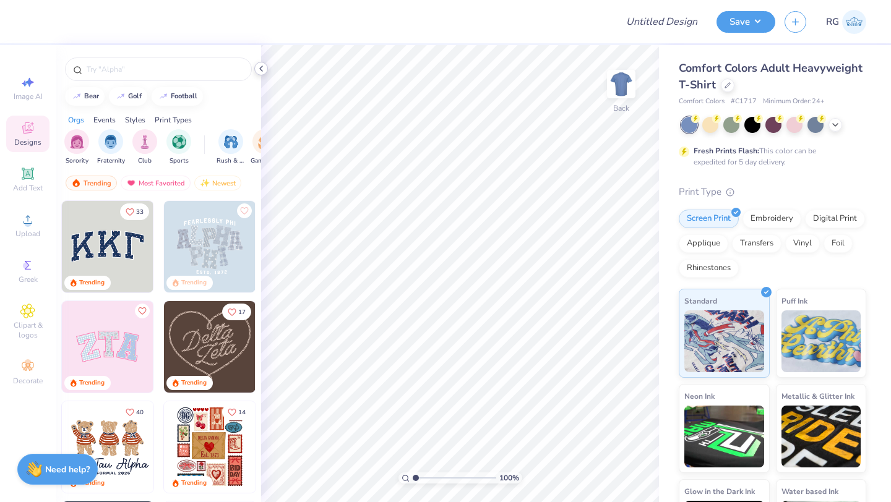
click at [260, 69] on polyline at bounding box center [261, 68] width 2 height 5
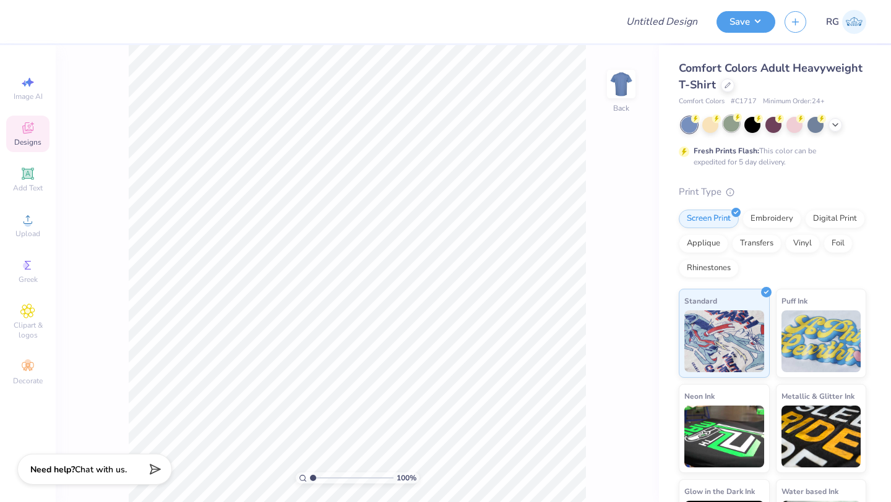
click at [733, 129] on div at bounding box center [731, 124] width 16 height 16
click at [835, 123] on icon at bounding box center [835, 124] width 10 height 10
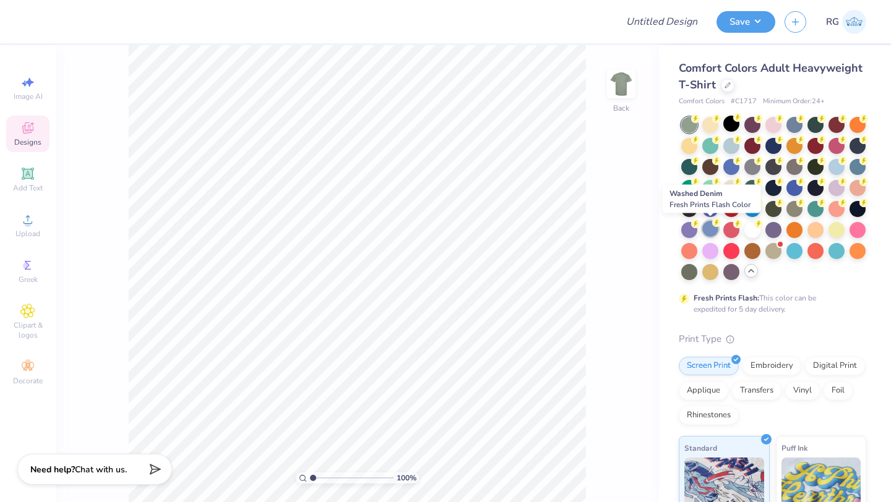
click at [712, 230] on div at bounding box center [710, 229] width 16 height 16
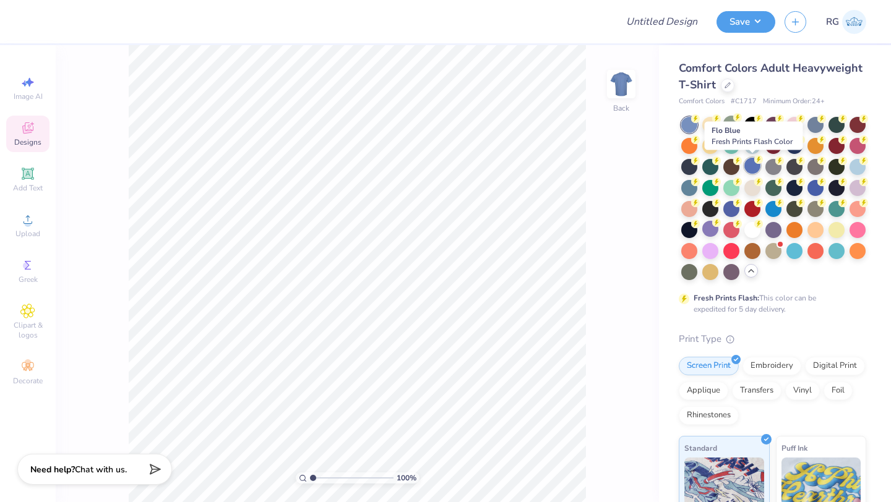
click at [751, 168] on div at bounding box center [752, 166] width 16 height 16
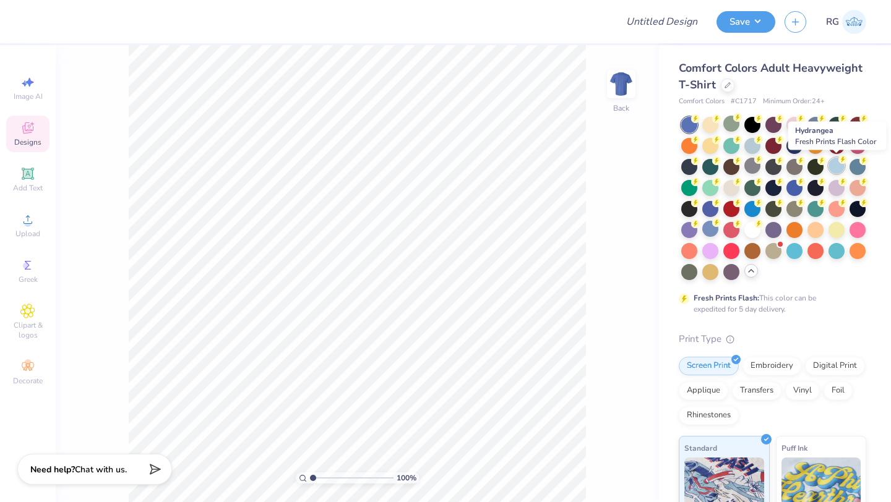
click at [841, 165] on div at bounding box center [836, 166] width 16 height 16
click at [857, 168] on div at bounding box center [858, 166] width 16 height 16
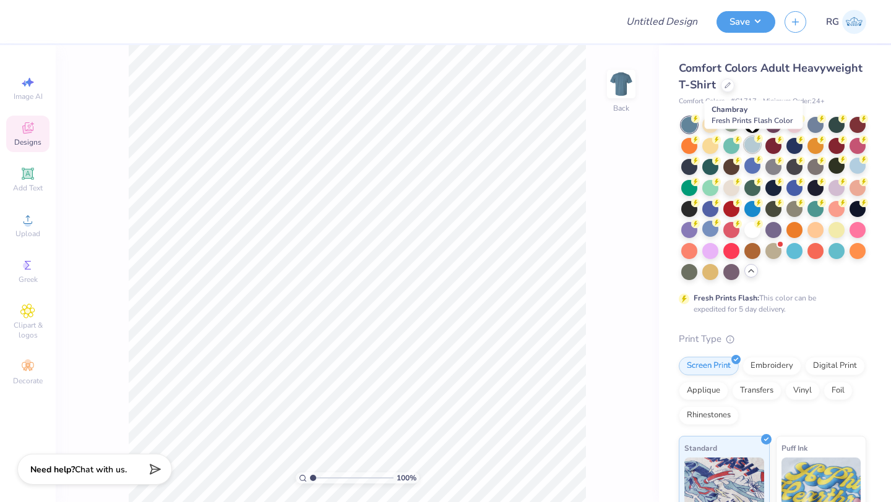
click at [749, 148] on div at bounding box center [752, 145] width 16 height 16
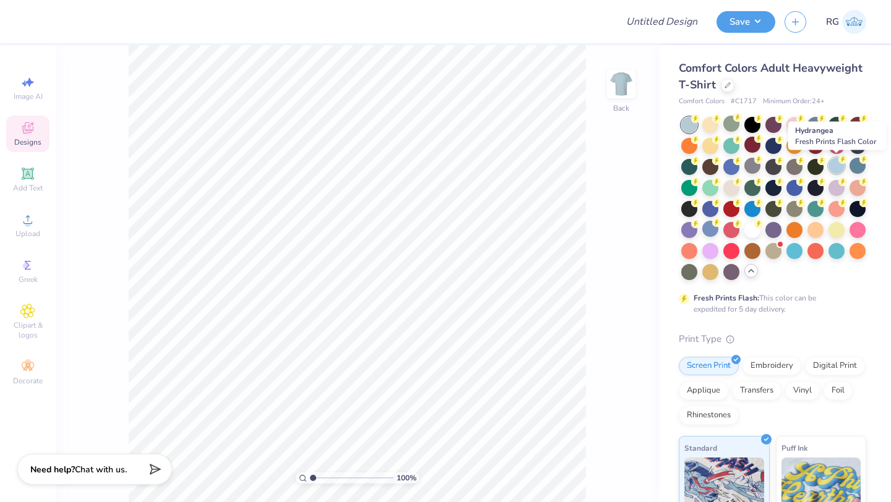
click at [835, 167] on div at bounding box center [836, 166] width 16 height 16
